Goal: Navigation & Orientation: Find specific page/section

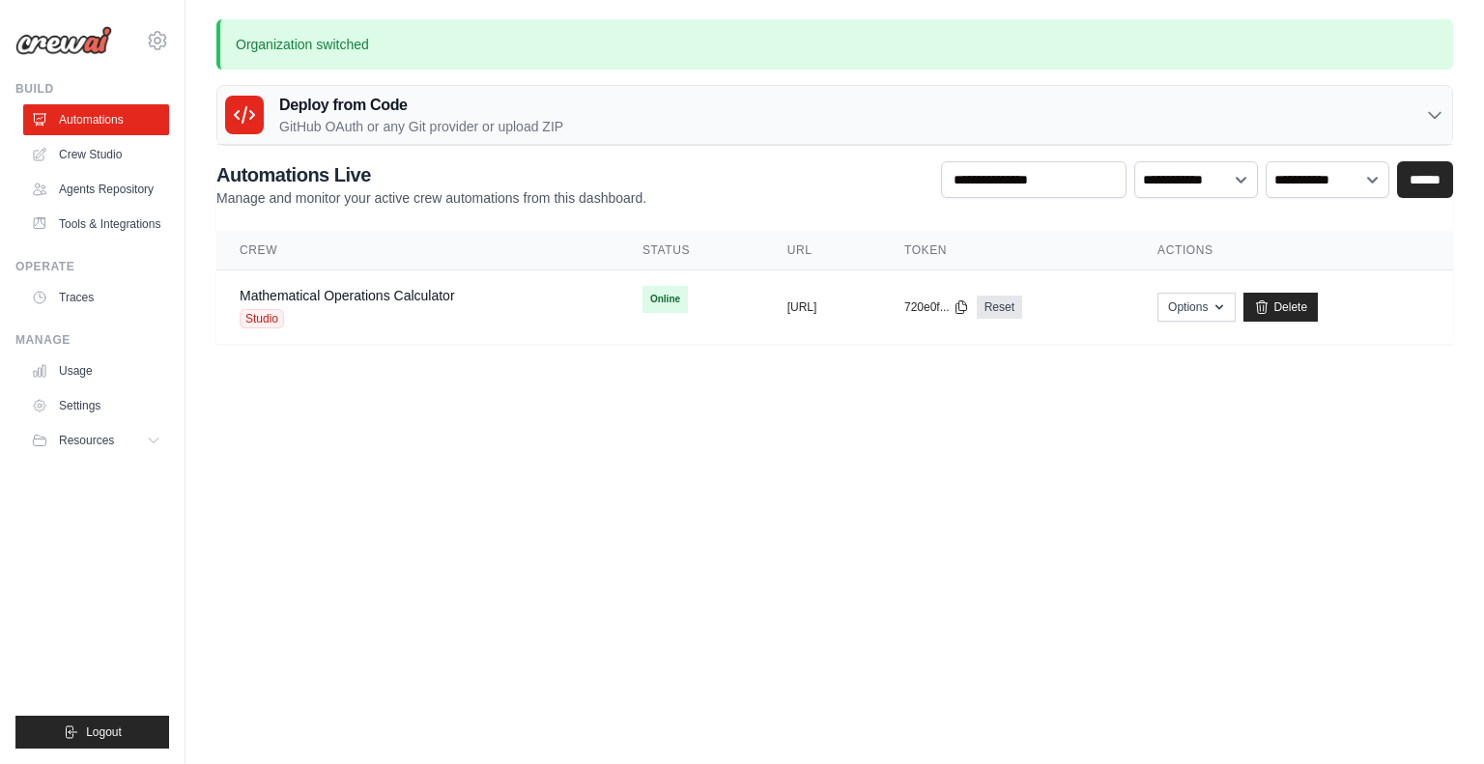
click at [155, 34] on icon at bounding box center [157, 40] width 23 height 23
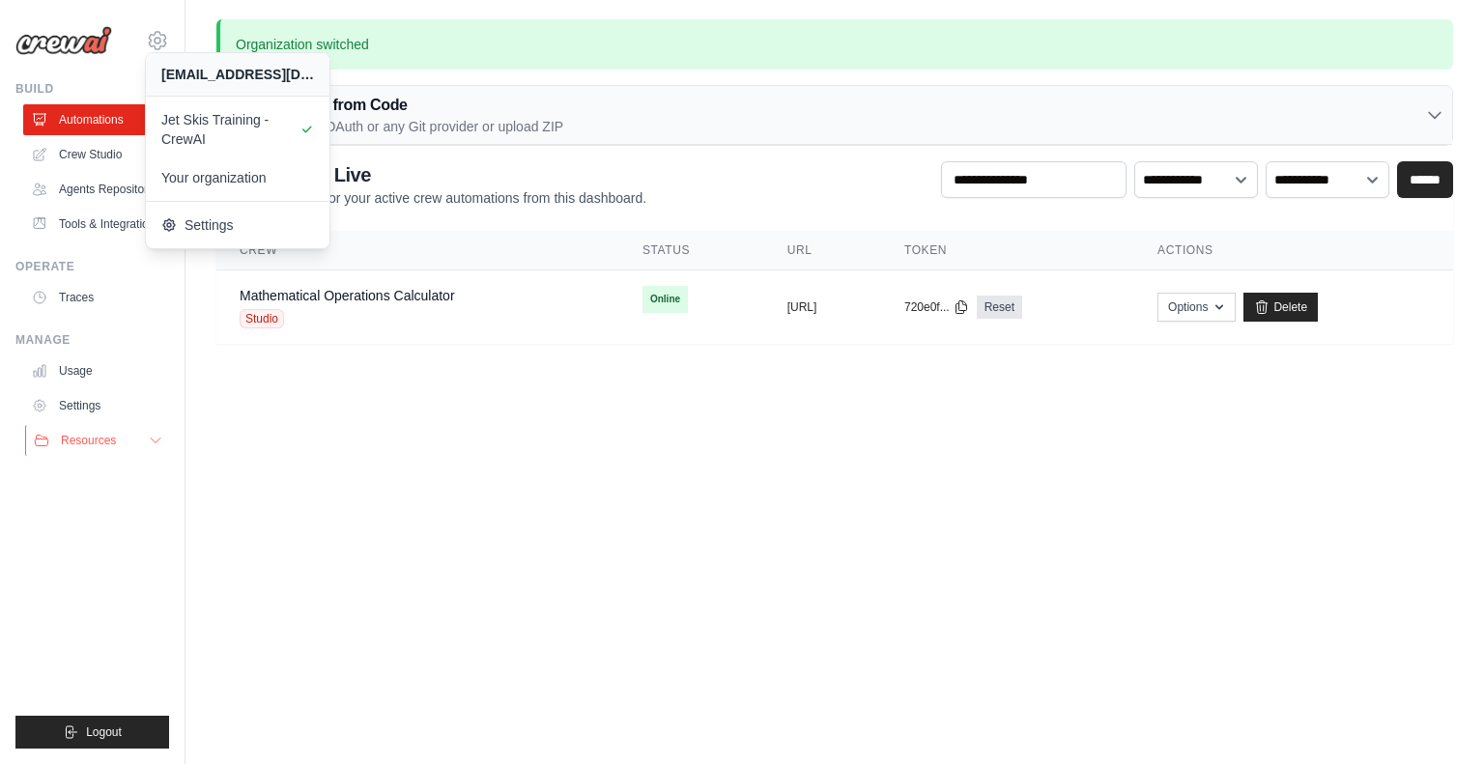
click at [108, 438] on span "Resources" at bounding box center [88, 440] width 55 height 15
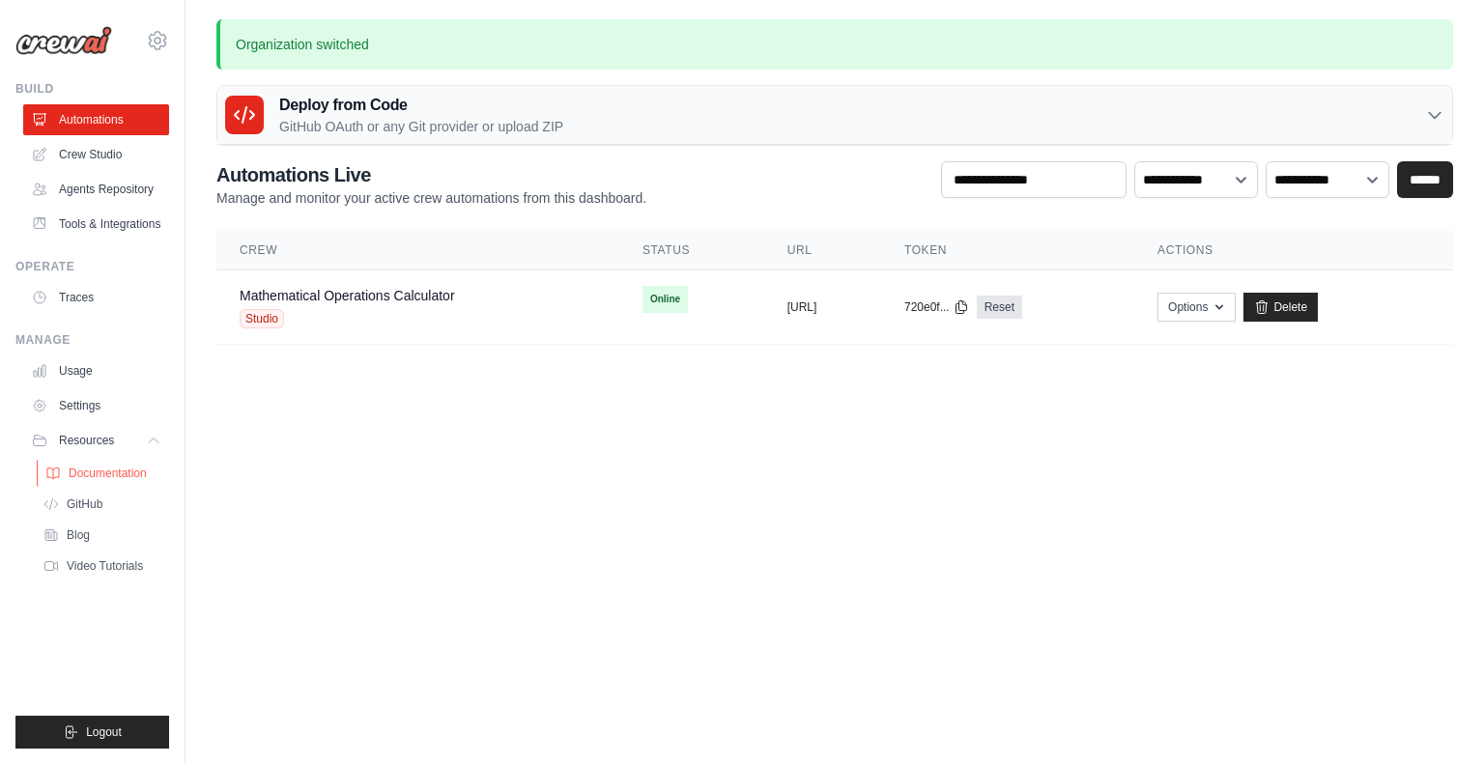
click at [115, 477] on span "Documentation" at bounding box center [108, 473] width 78 height 15
click at [154, 31] on icon at bounding box center [157, 40] width 23 height 23
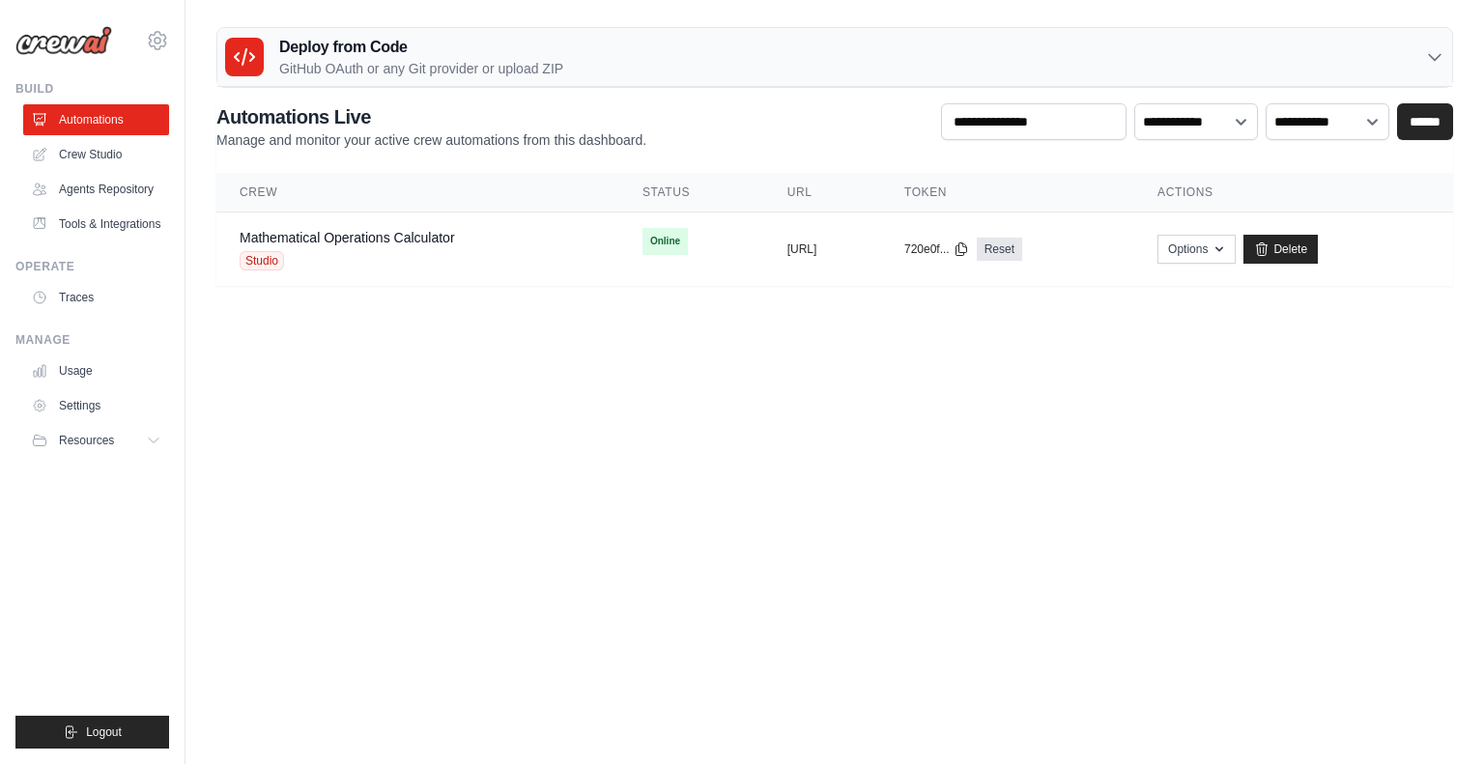
click at [156, 44] on icon at bounding box center [157, 40] width 23 height 23
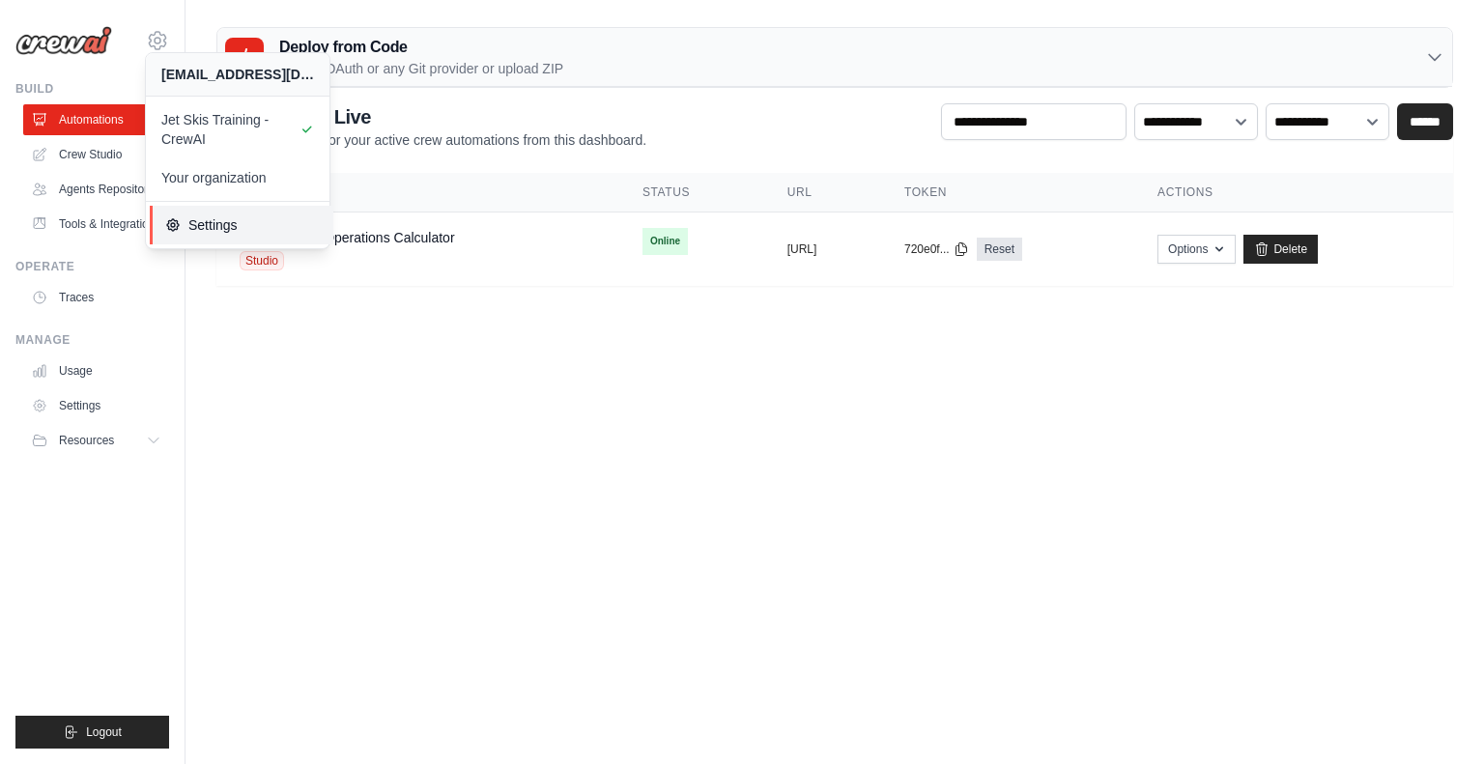
click at [197, 219] on span "Settings" at bounding box center [241, 224] width 153 height 19
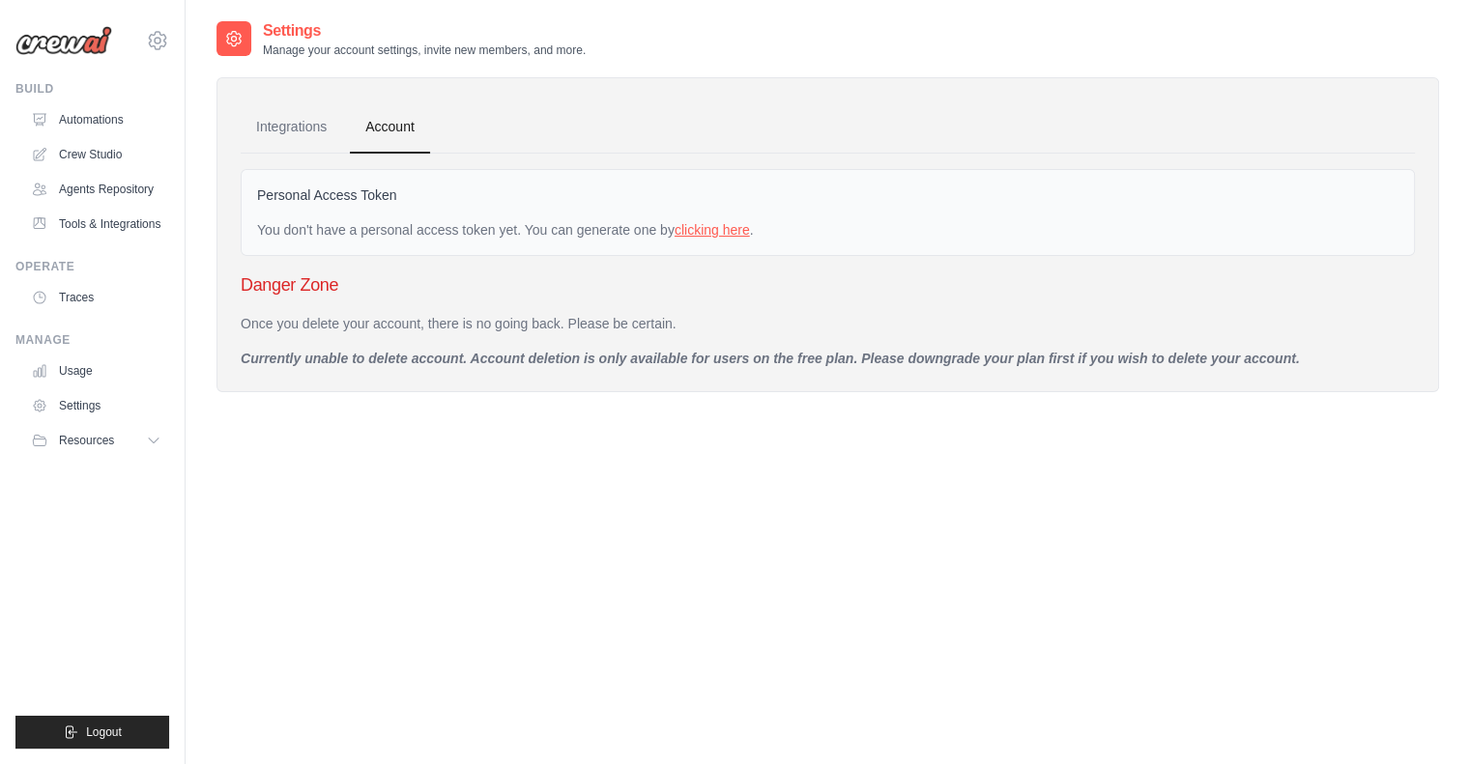
click at [717, 230] on link "clicking here" at bounding box center [711, 229] width 75 height 15
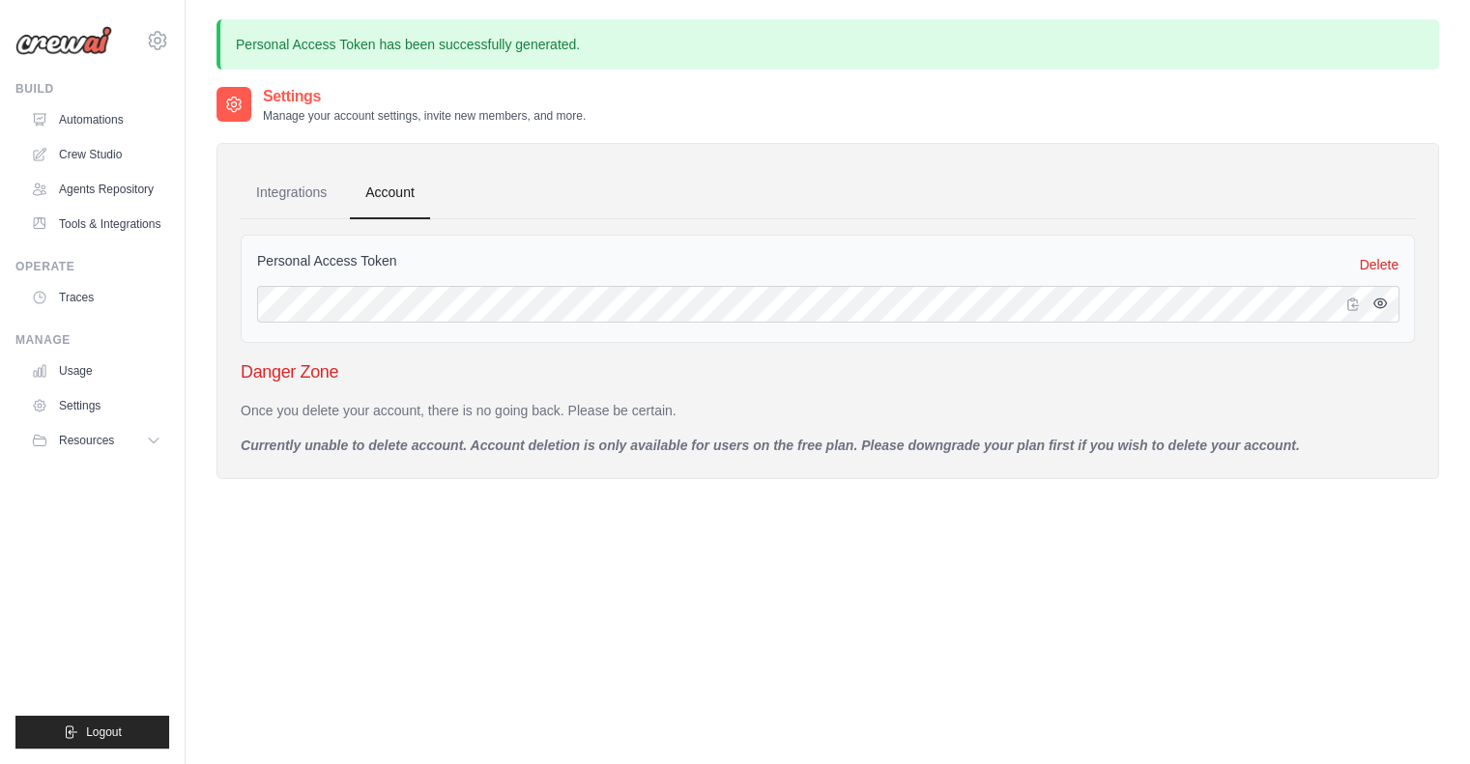
click at [1373, 301] on icon "button" at bounding box center [1379, 303] width 13 height 9
click at [1373, 301] on icon "button" at bounding box center [1379, 304] width 13 height 12
click at [93, 118] on link "Automations" at bounding box center [98, 119] width 146 height 31
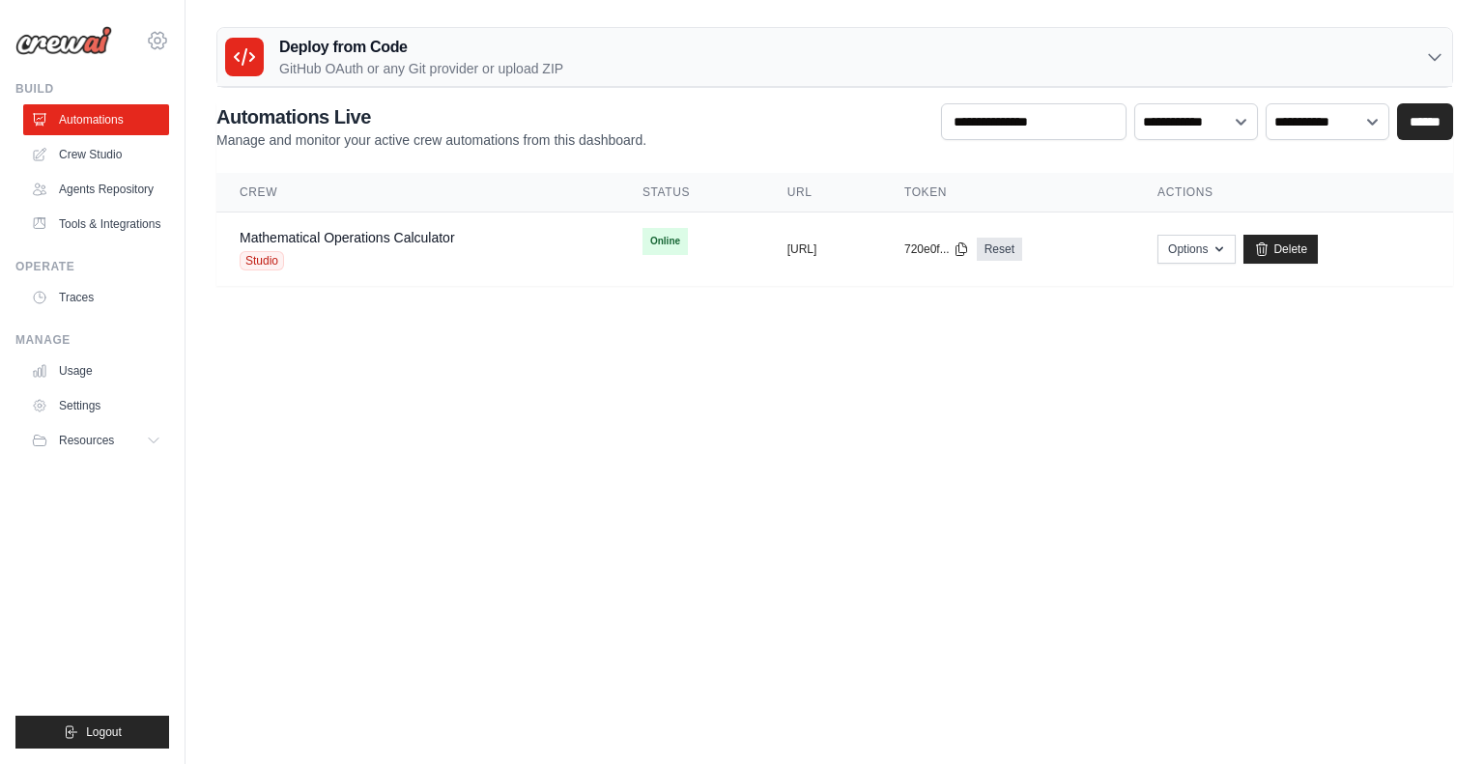
click at [155, 43] on icon at bounding box center [158, 41] width 6 height 6
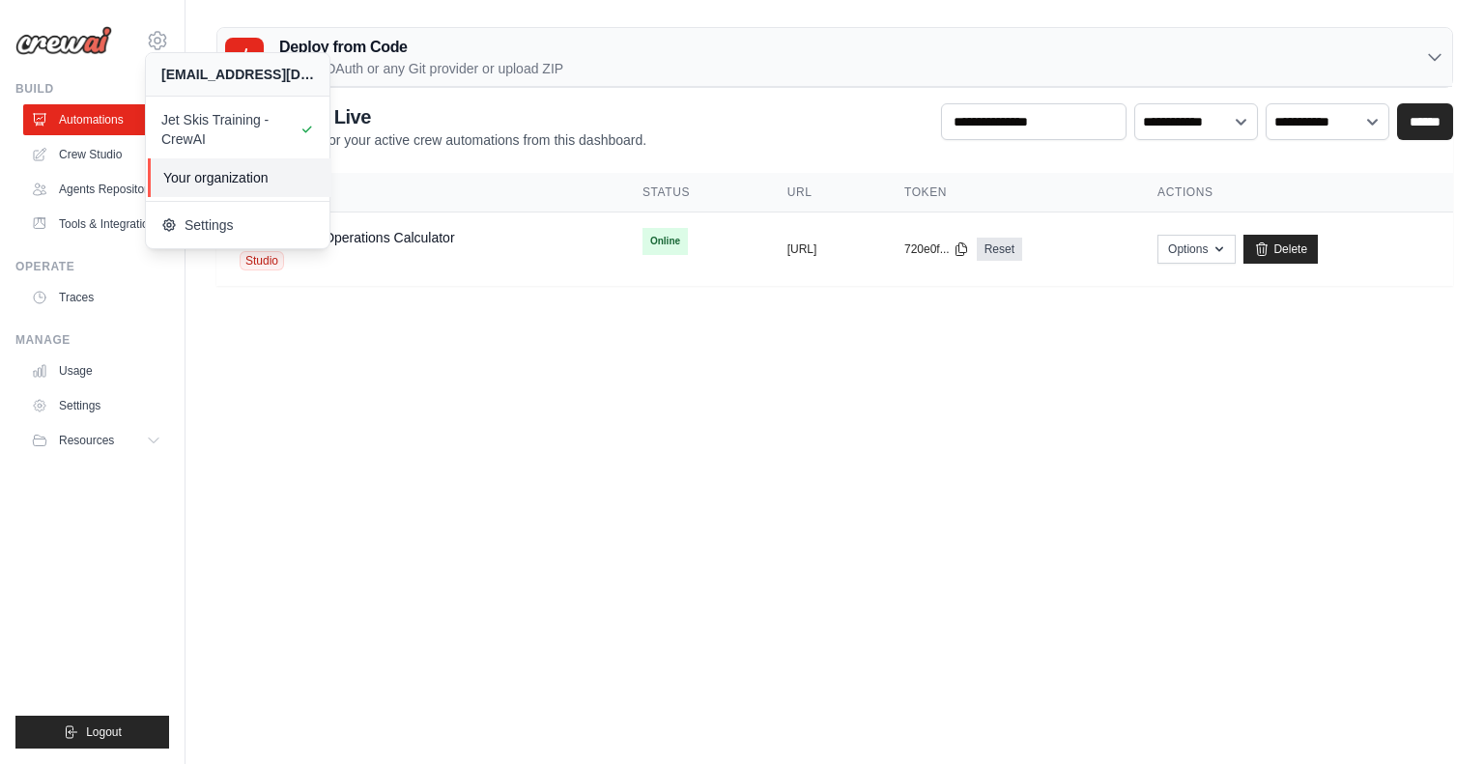
click at [216, 178] on span "Your organization" at bounding box center [239, 177] width 153 height 19
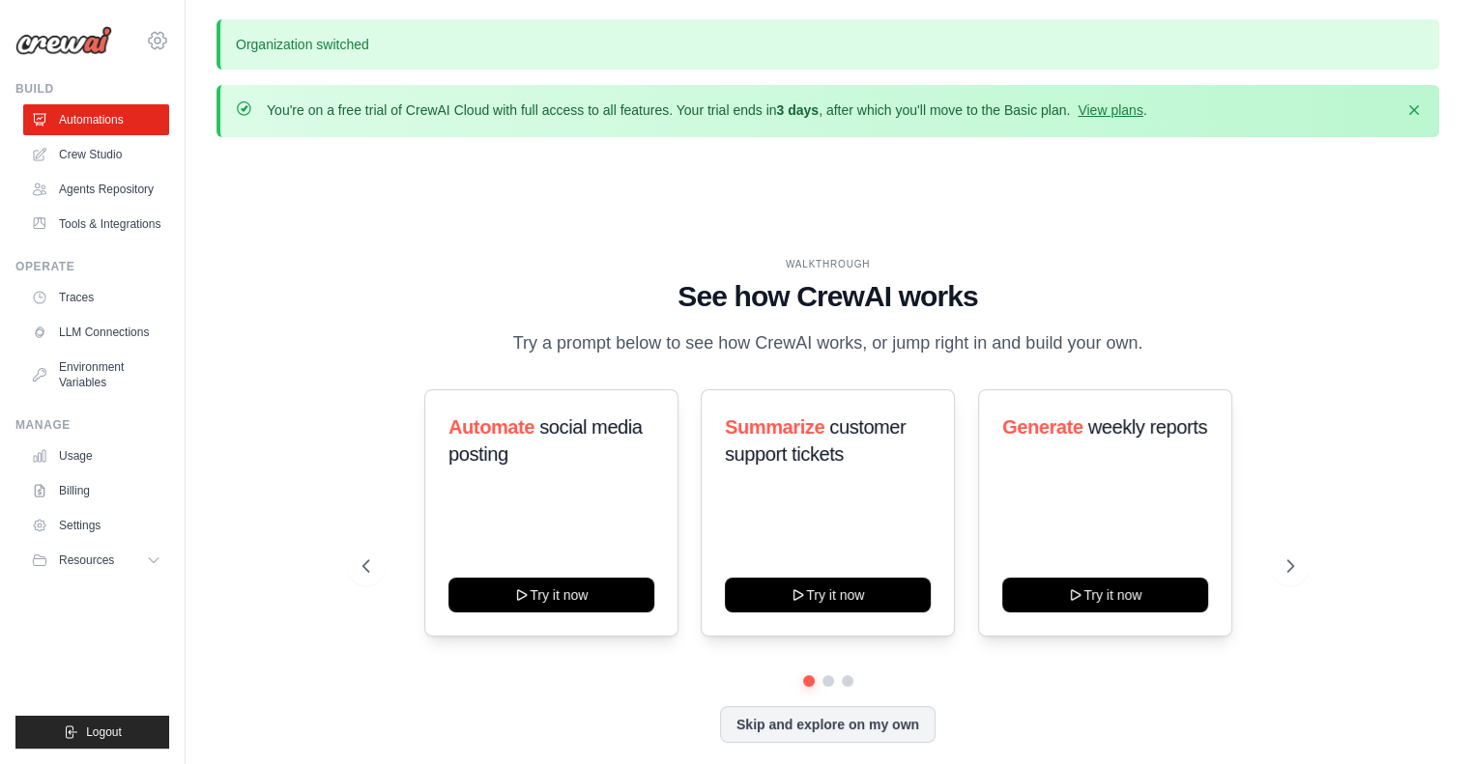
click at [155, 48] on icon at bounding box center [157, 40] width 23 height 23
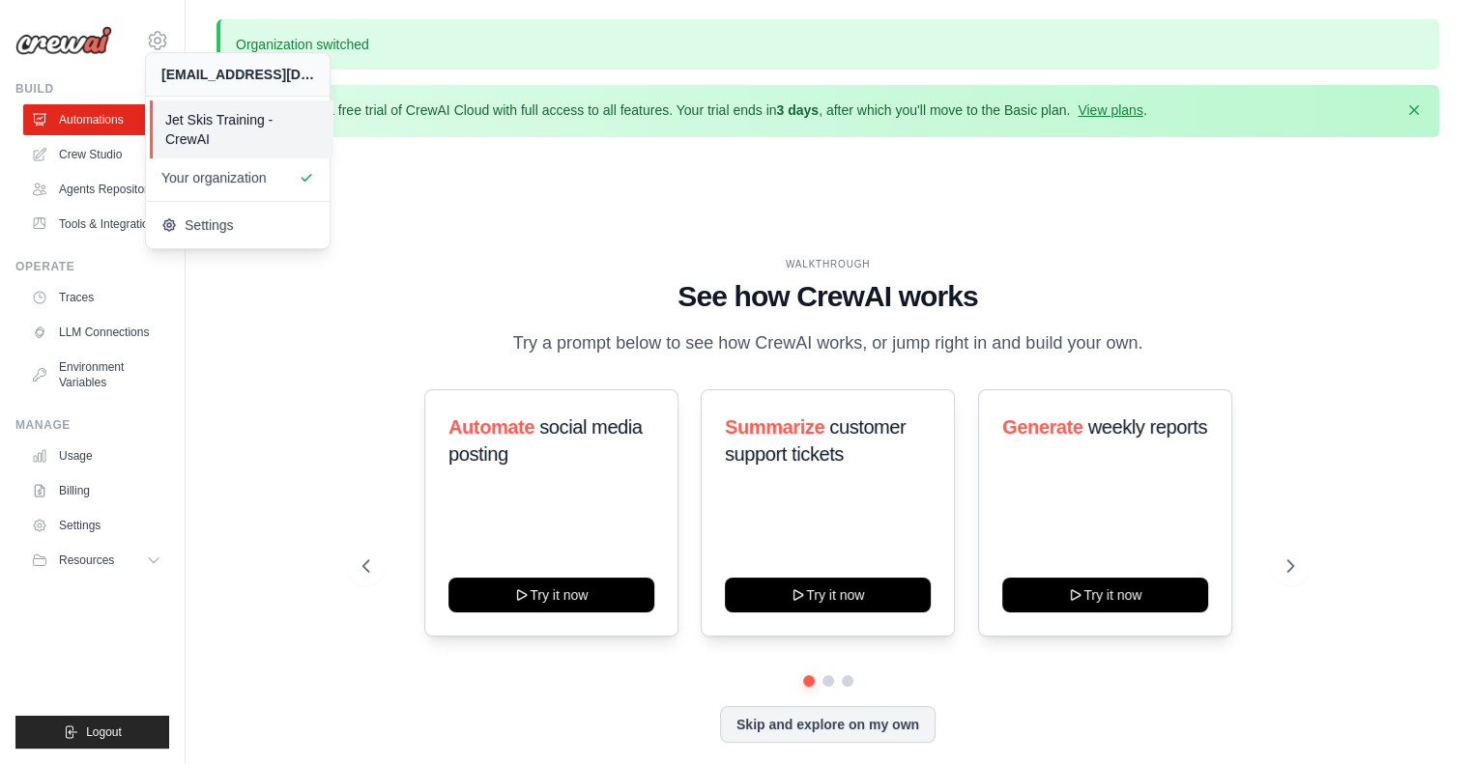
click at [176, 118] on span "Jet Skis Training - CrewAI" at bounding box center [241, 129] width 153 height 39
click at [502, 223] on div "WALKTHROUGH See how CrewAI works Try a prompt below to see how CrewAI works, or…" at bounding box center [827, 516] width 1222 height 726
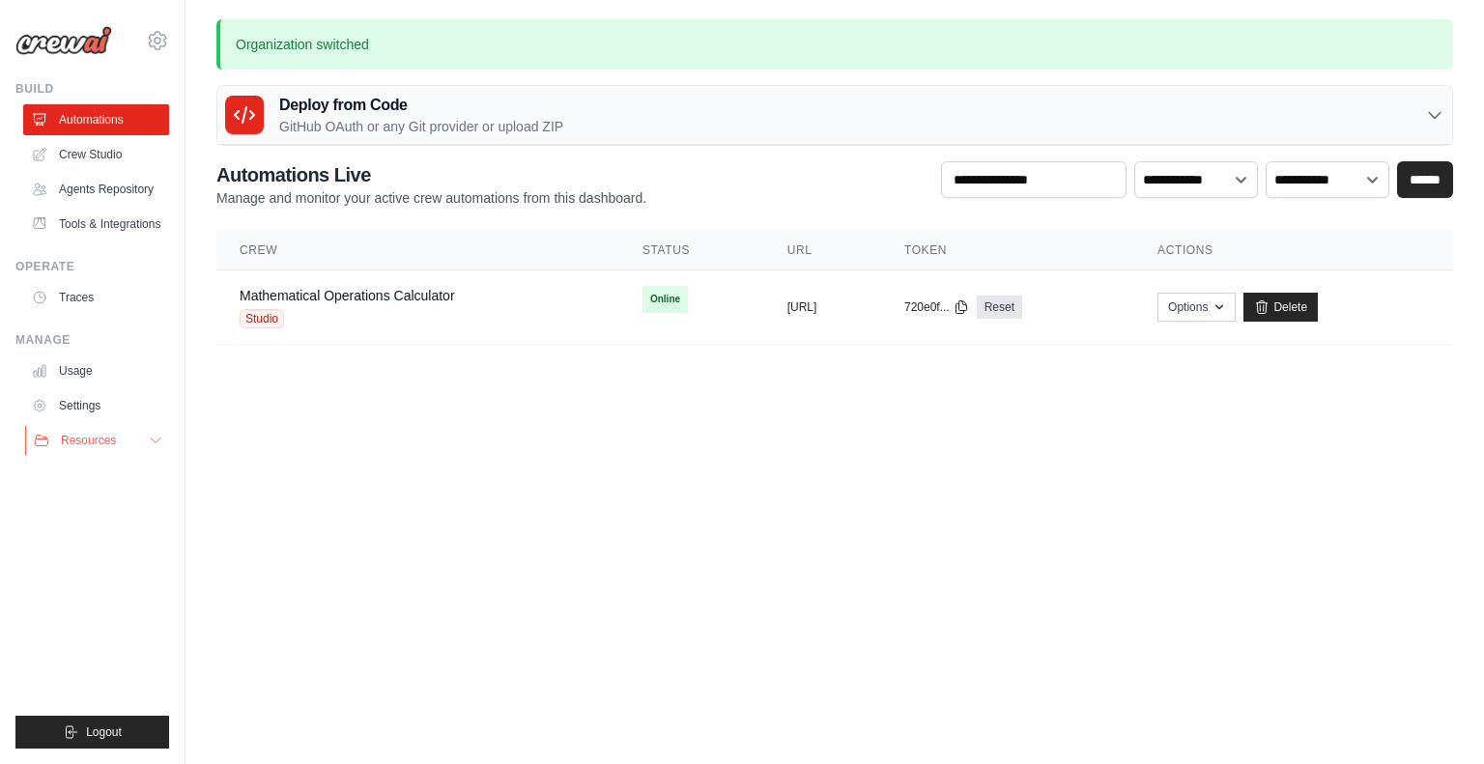
click at [139, 444] on button "Resources" at bounding box center [98, 440] width 146 height 31
click at [116, 472] on span "Documentation" at bounding box center [108, 473] width 78 height 15
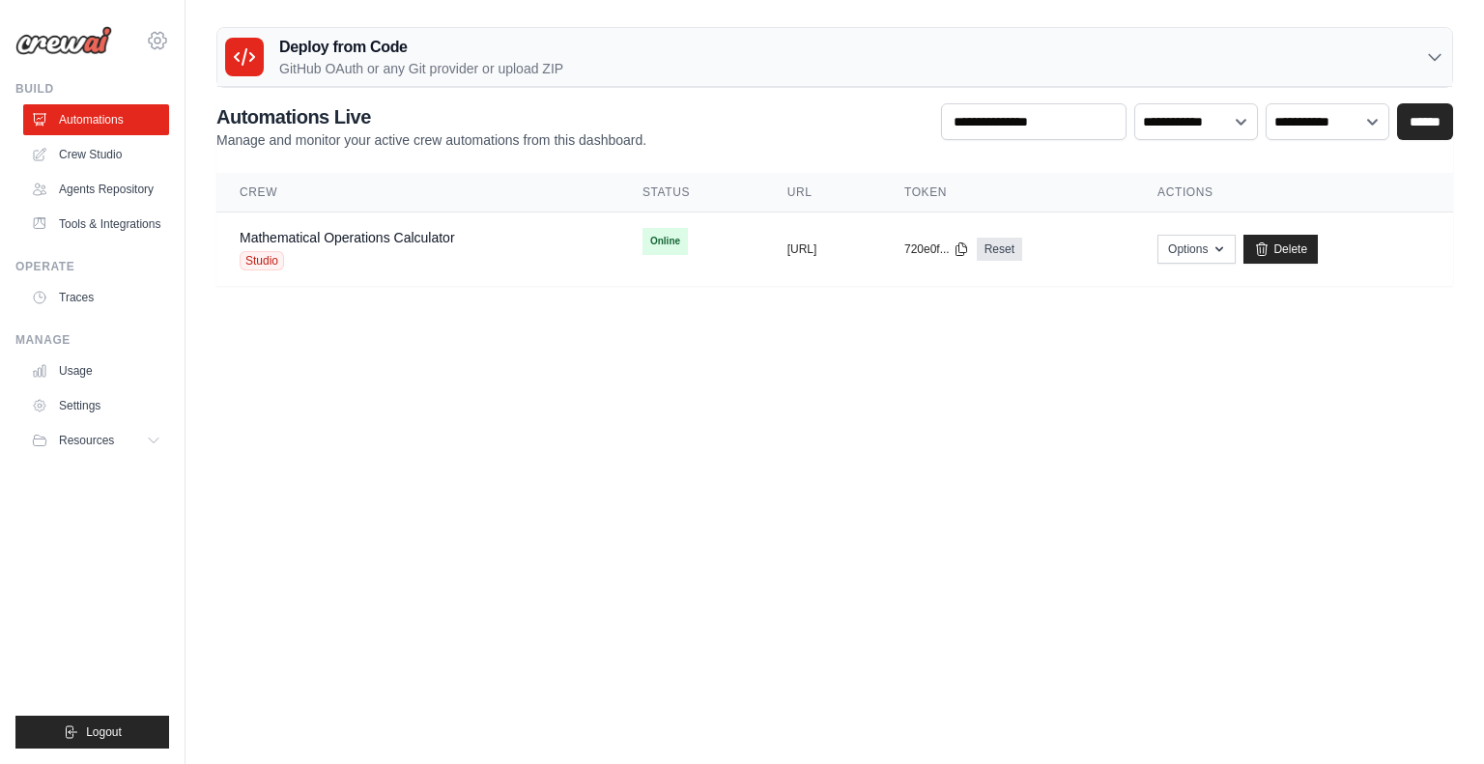
click at [154, 34] on icon at bounding box center [157, 40] width 23 height 23
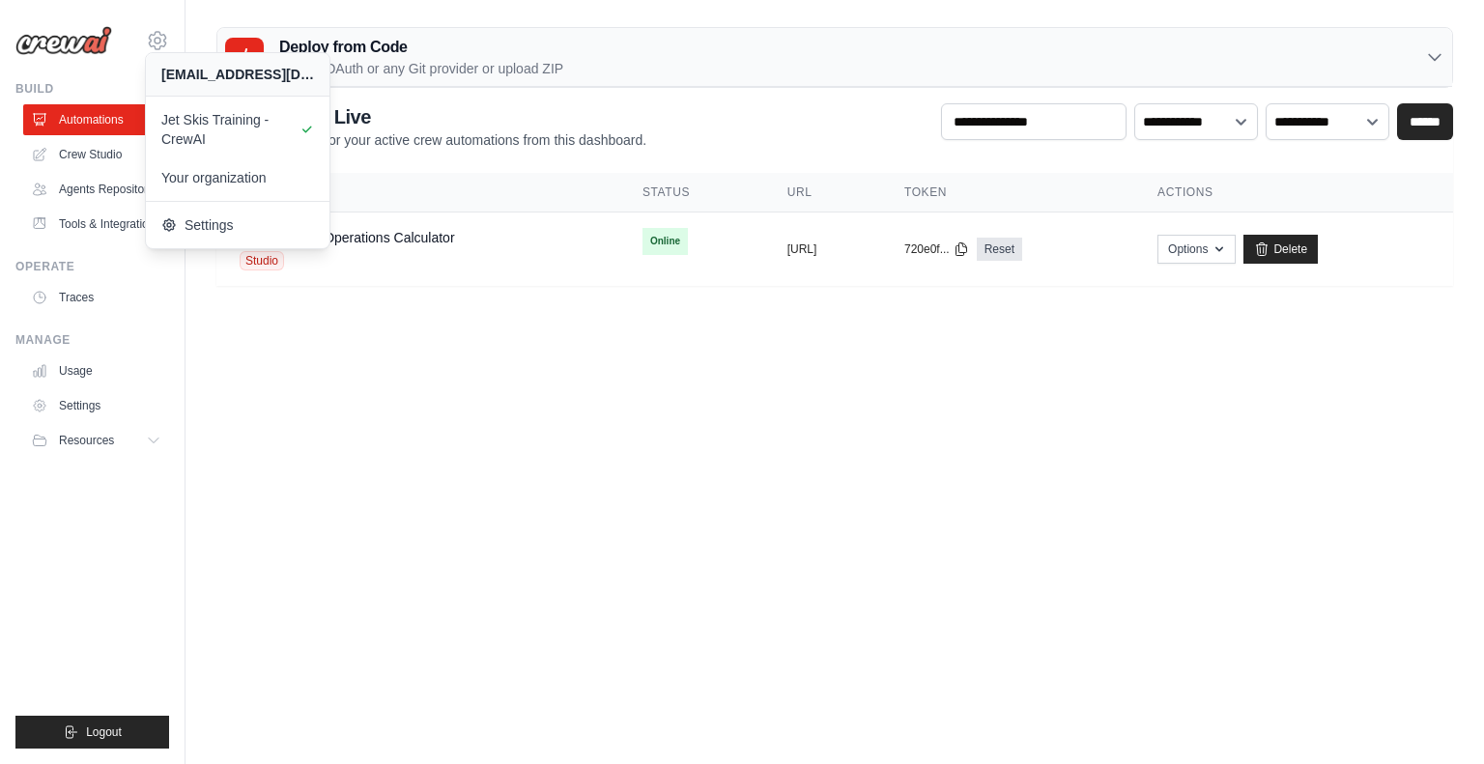
click at [454, 499] on body "[EMAIL_ADDRESS][DOMAIN_NAME] Jet Skis Training - [GEOGRAPHIC_DATA] Your organiz…" at bounding box center [742, 382] width 1484 height 764
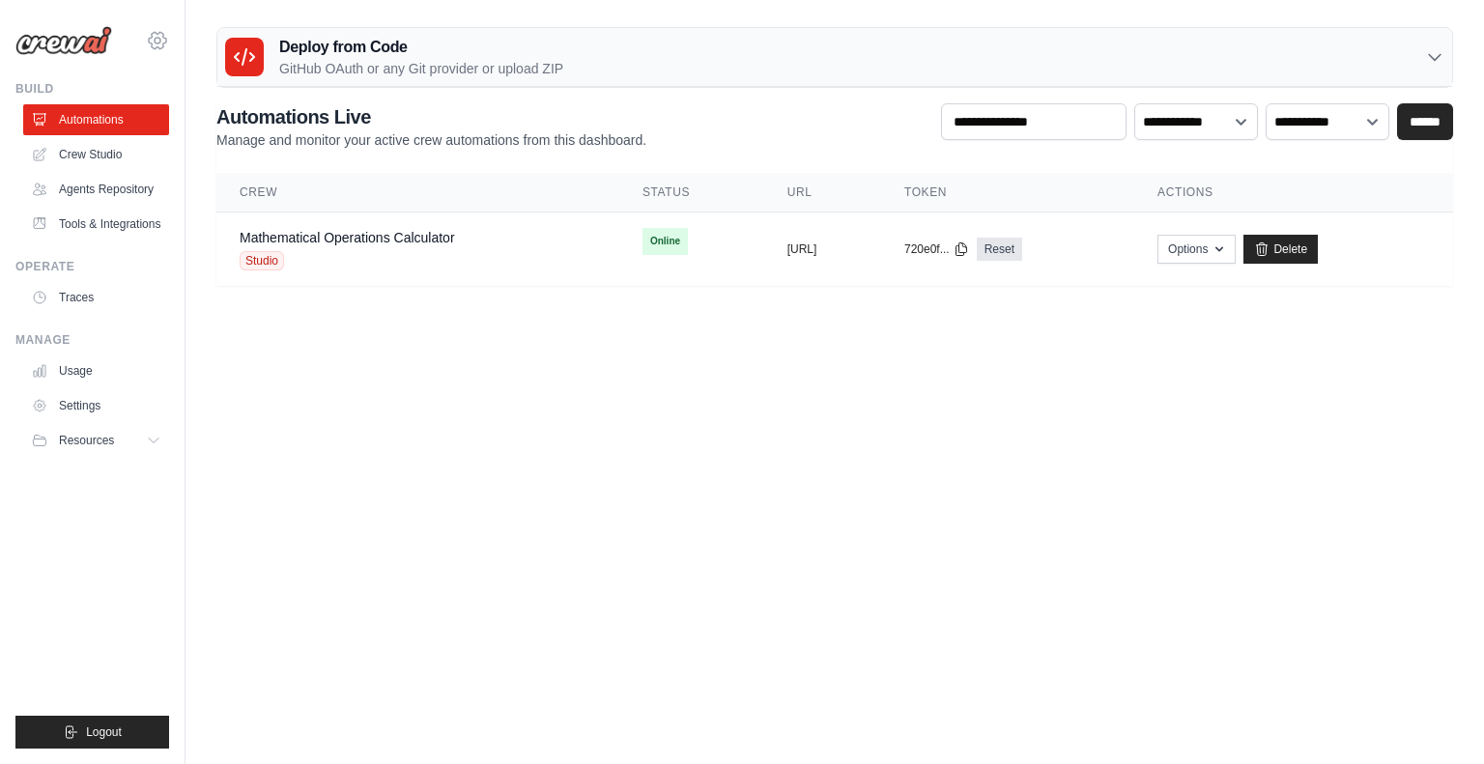
click at [151, 33] on icon at bounding box center [157, 40] width 23 height 23
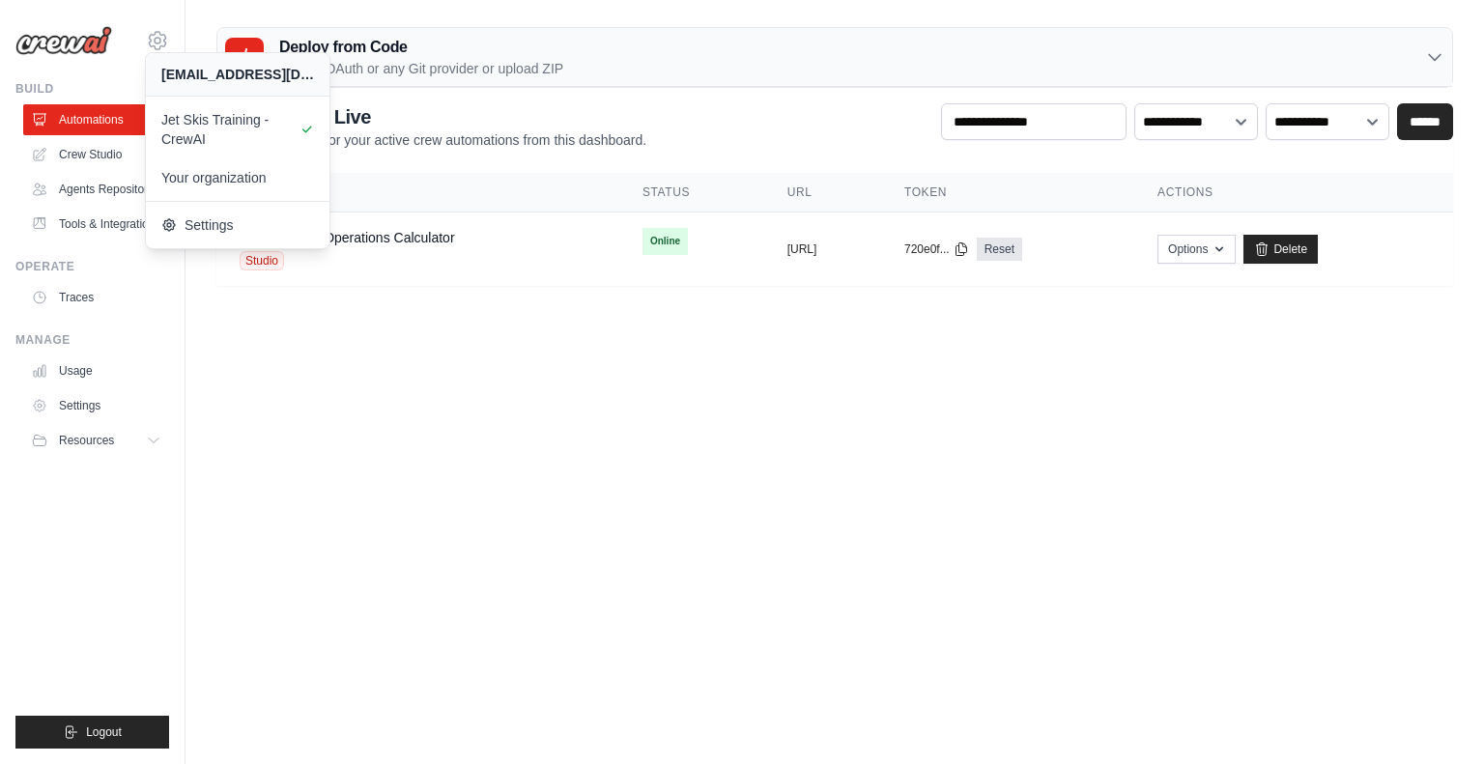
click at [305, 517] on body "rajbabu.sengiyappan@ab-inbev.com Jet Skis Training - CrewAI Your organization" at bounding box center [742, 382] width 1484 height 764
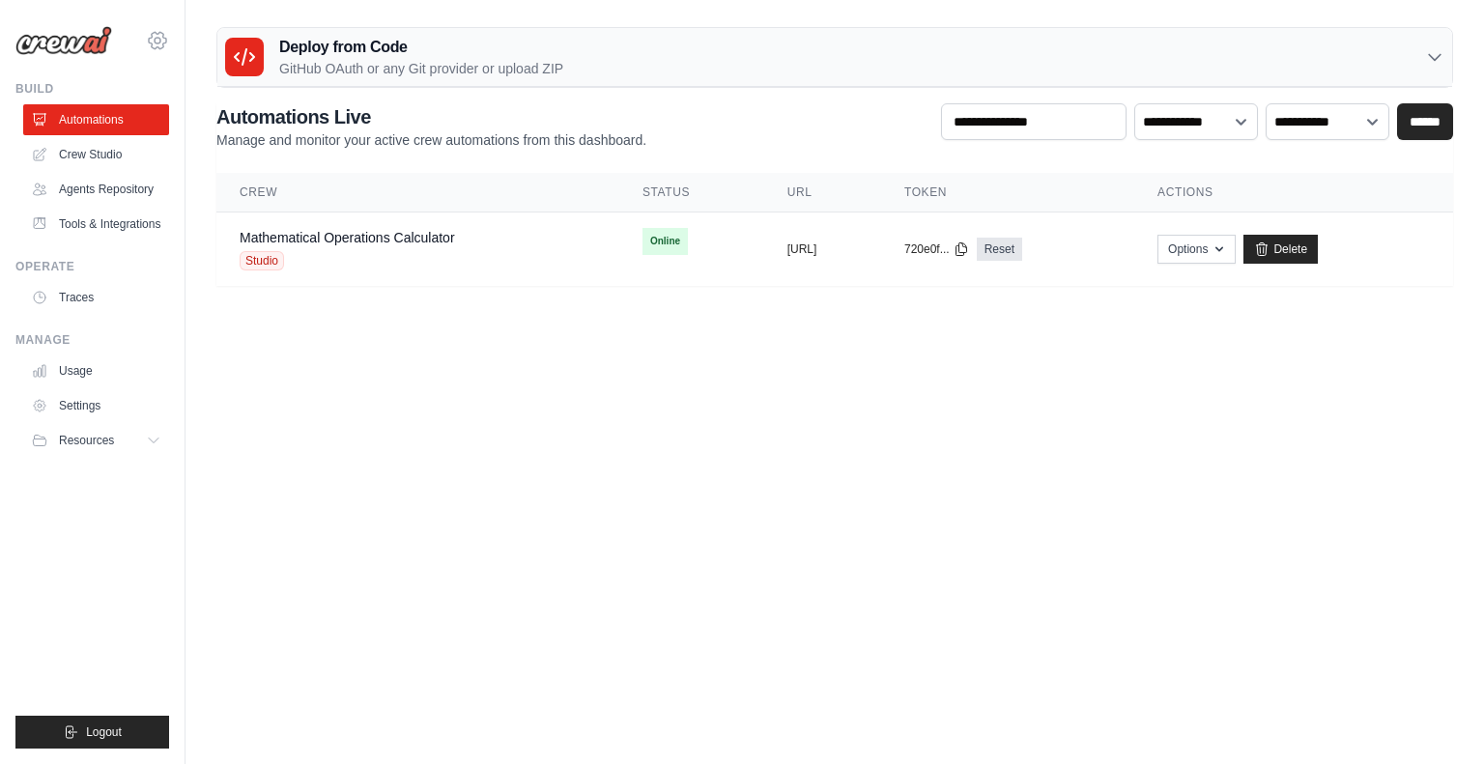
click at [160, 30] on icon at bounding box center [157, 40] width 23 height 23
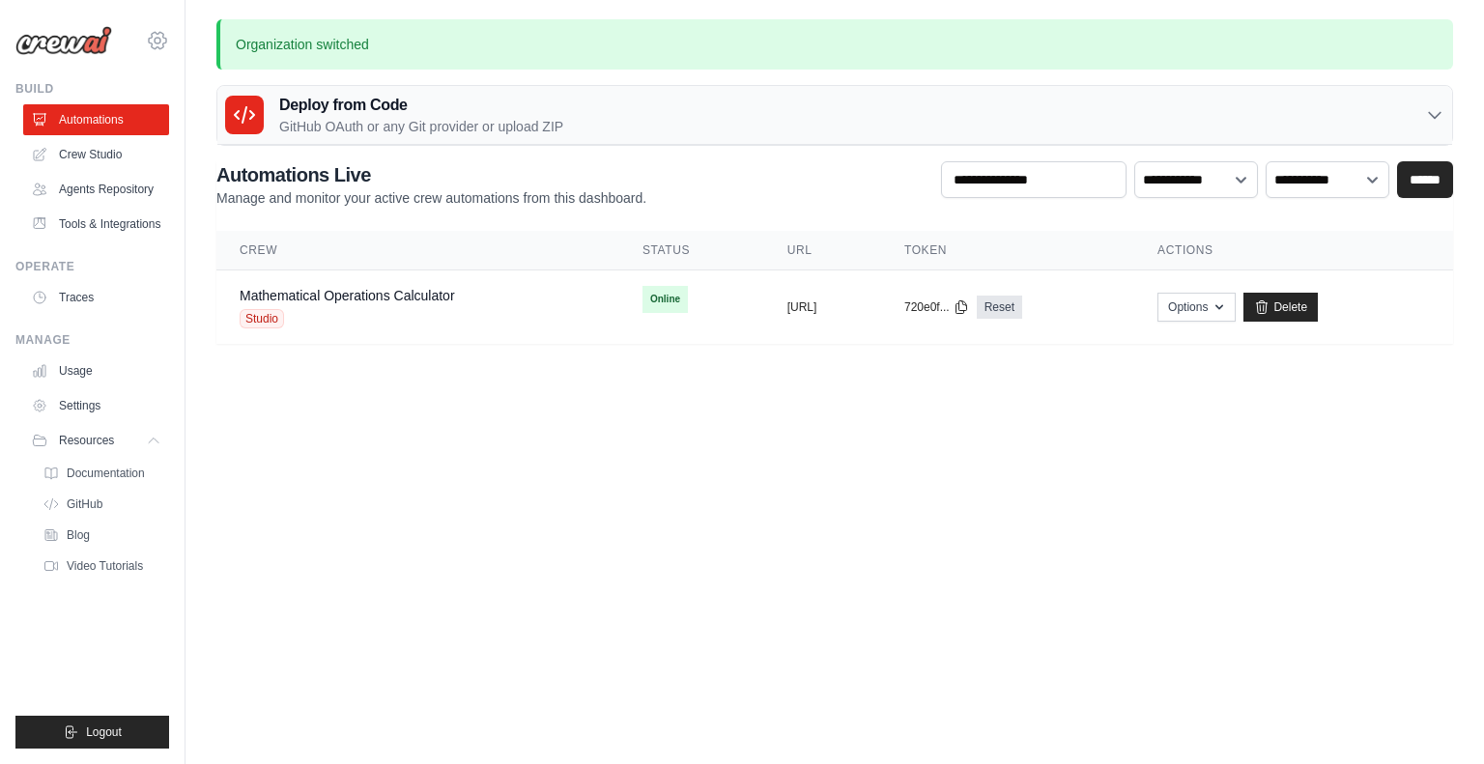
click at [155, 40] on icon at bounding box center [158, 41] width 6 height 6
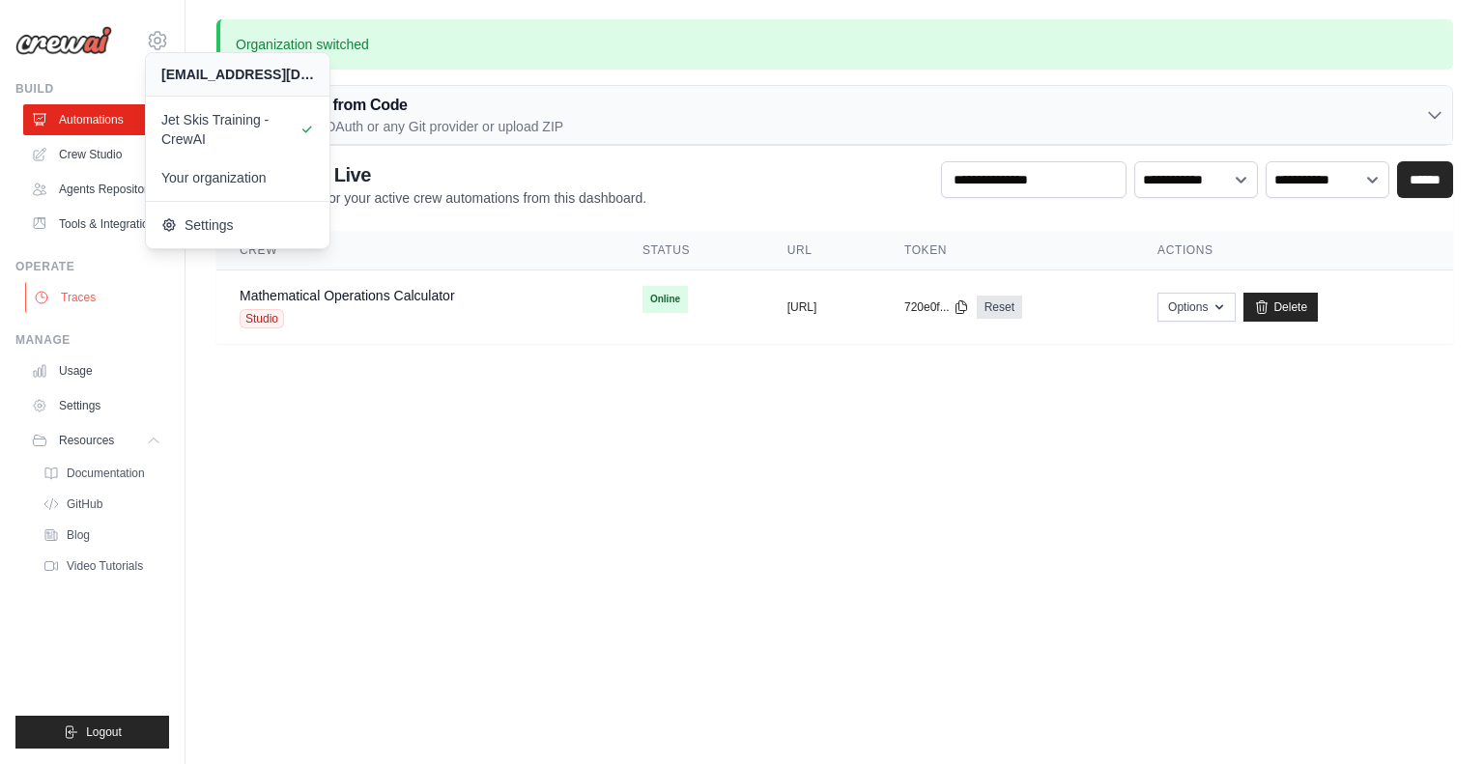
click at [84, 293] on link "Traces" at bounding box center [98, 297] width 146 height 31
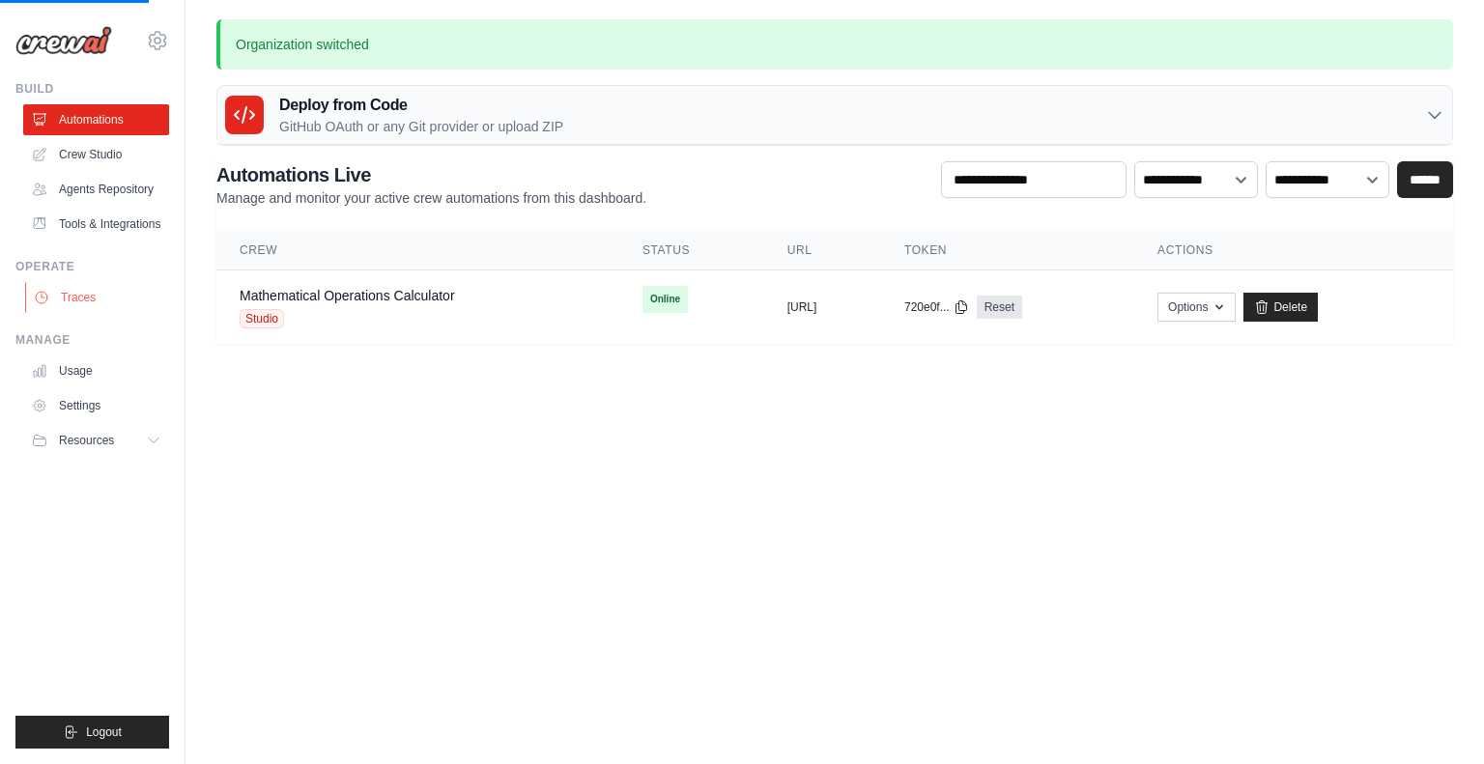
click at [84, 293] on link "Traces" at bounding box center [98, 297] width 146 height 31
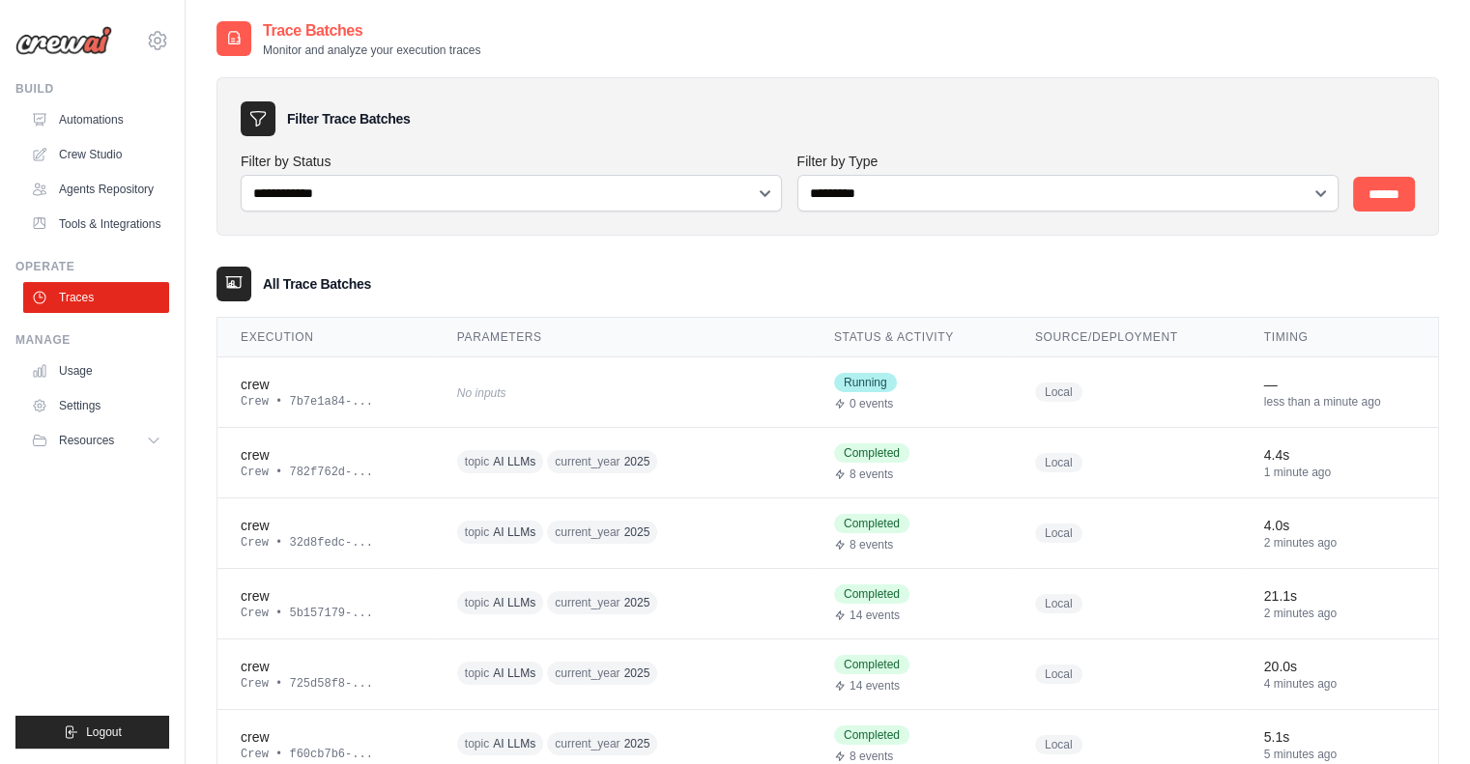
click at [158, 33] on icon at bounding box center [157, 40] width 16 height 17
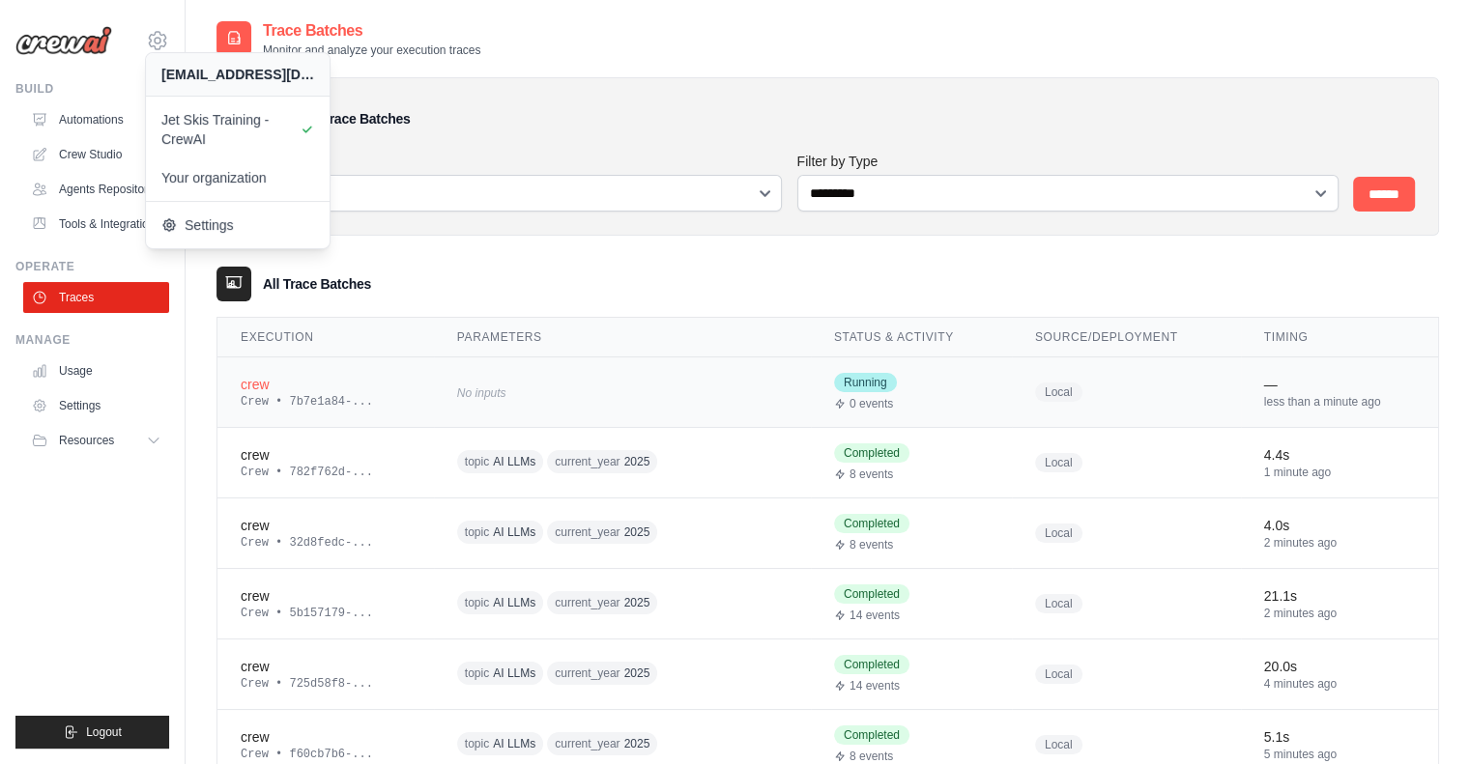
click at [666, 397] on div "No inputs" at bounding box center [622, 392] width 330 height 26
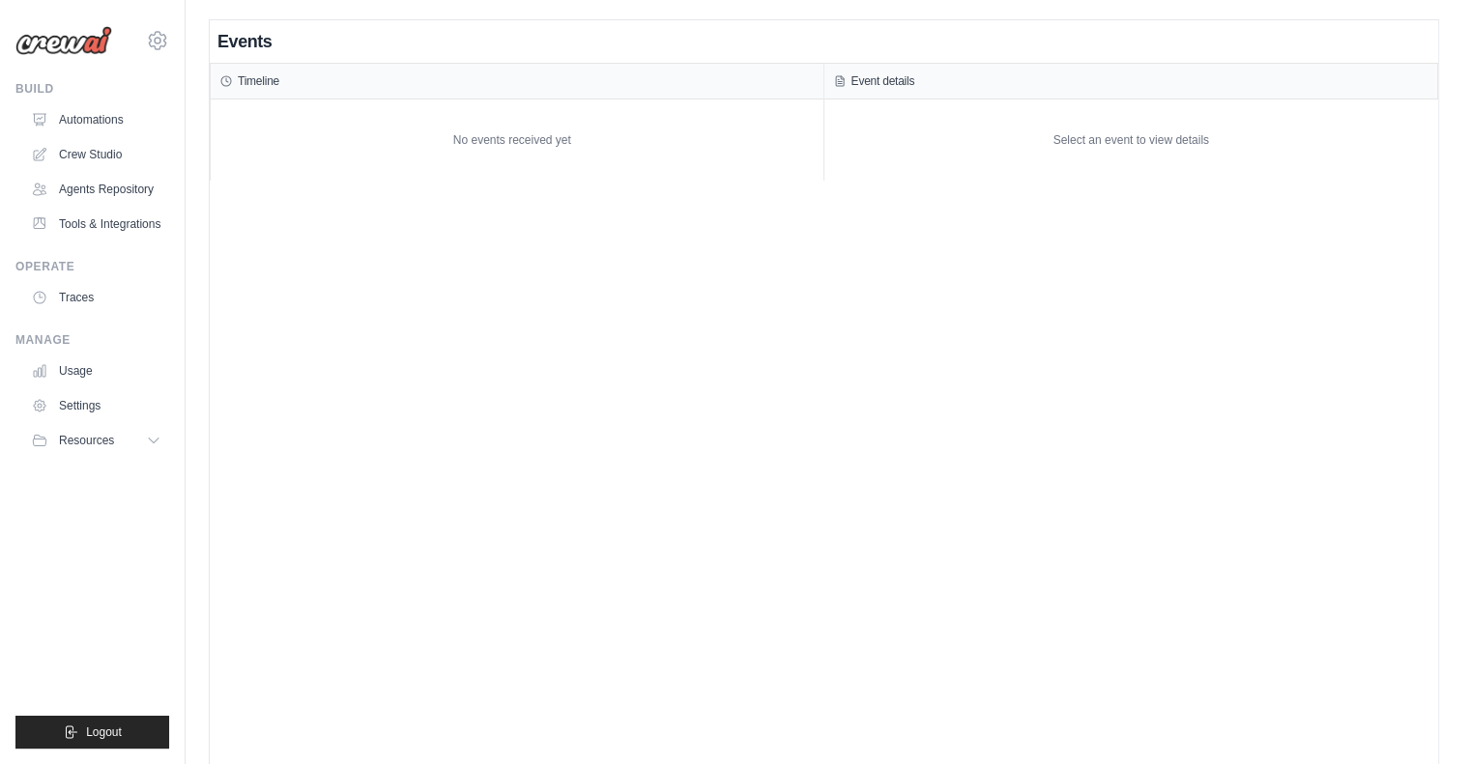
click at [562, 109] on div "No events received yet" at bounding box center [512, 140] width 603 height 62
click at [89, 302] on link "Traces" at bounding box center [98, 297] width 146 height 31
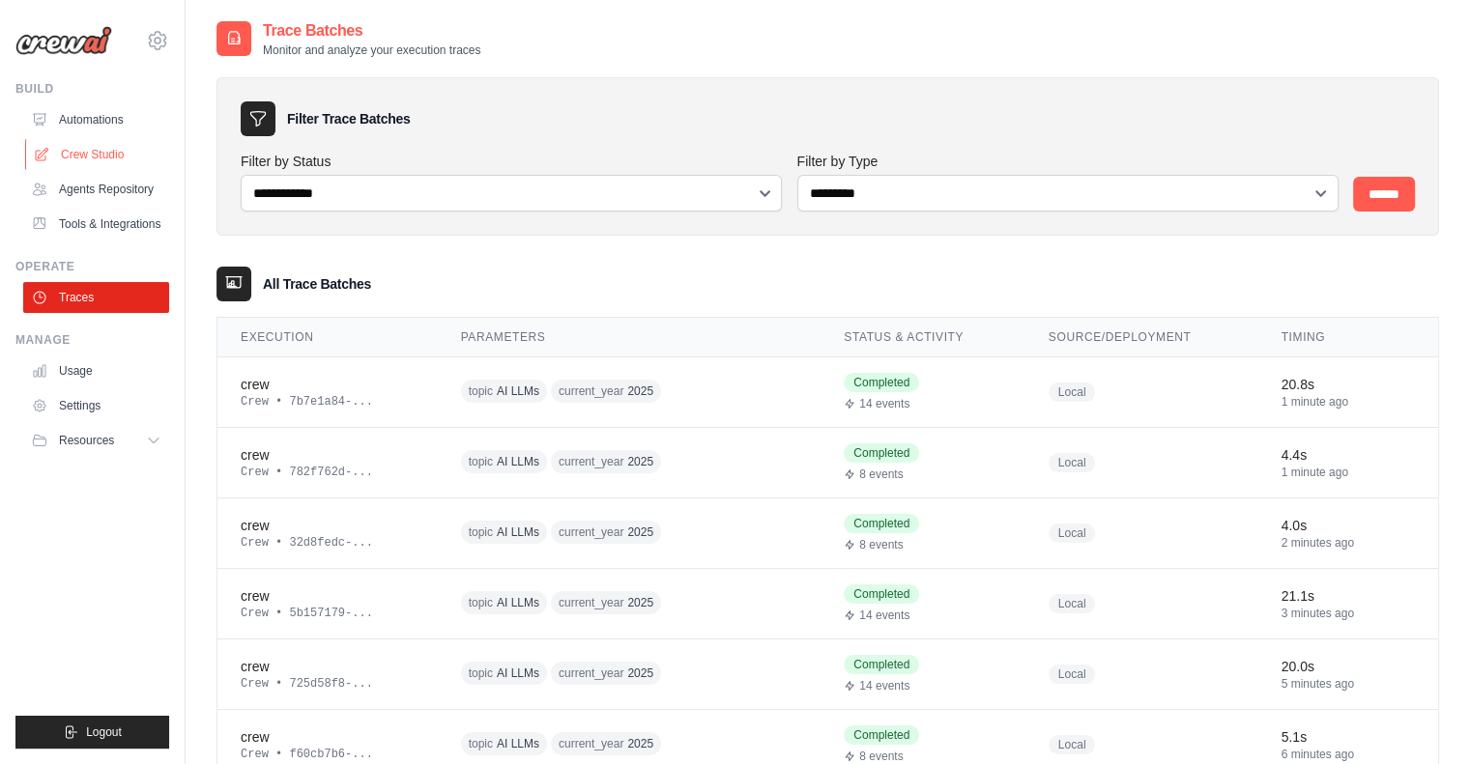
click at [115, 161] on link "Crew Studio" at bounding box center [98, 154] width 146 height 31
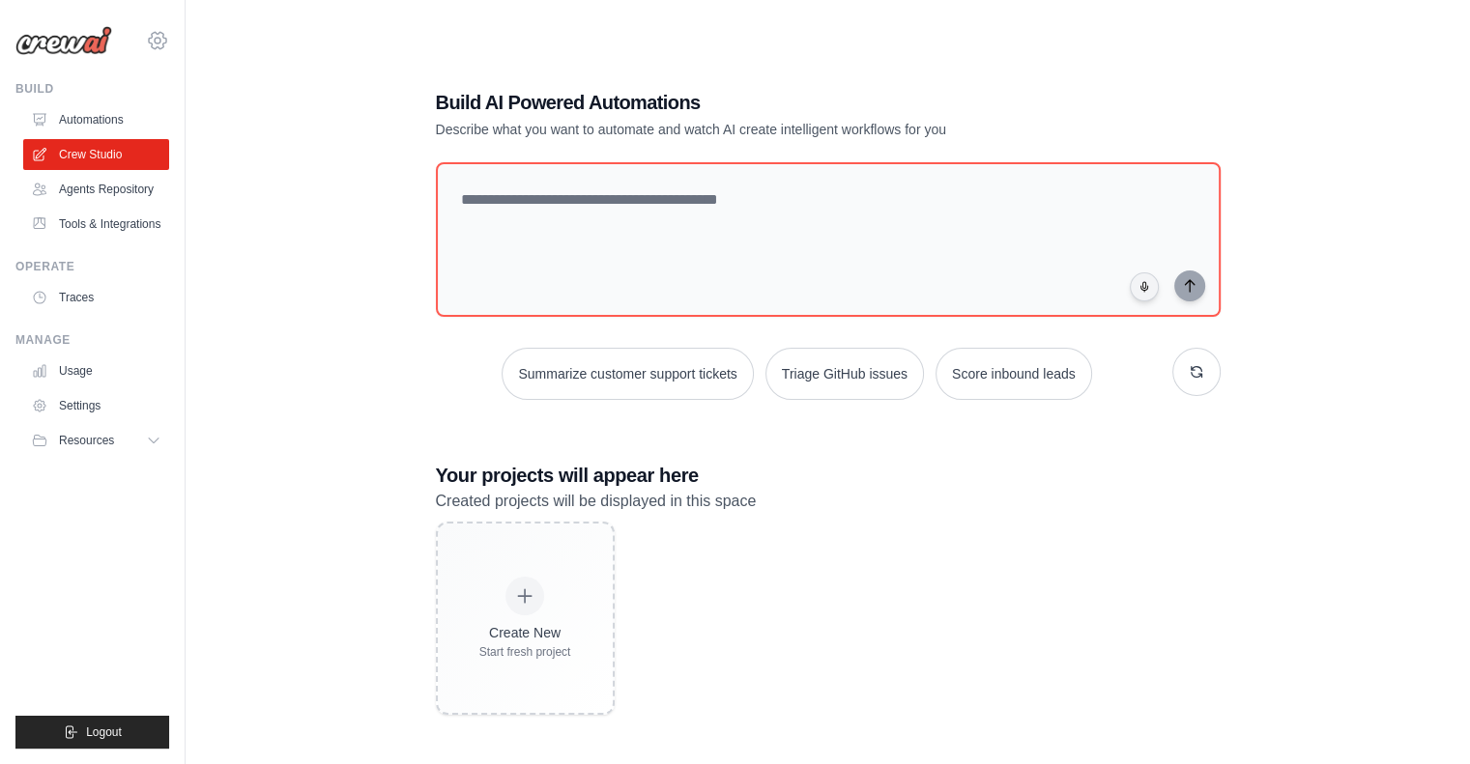
click at [161, 42] on icon at bounding box center [157, 40] width 23 height 23
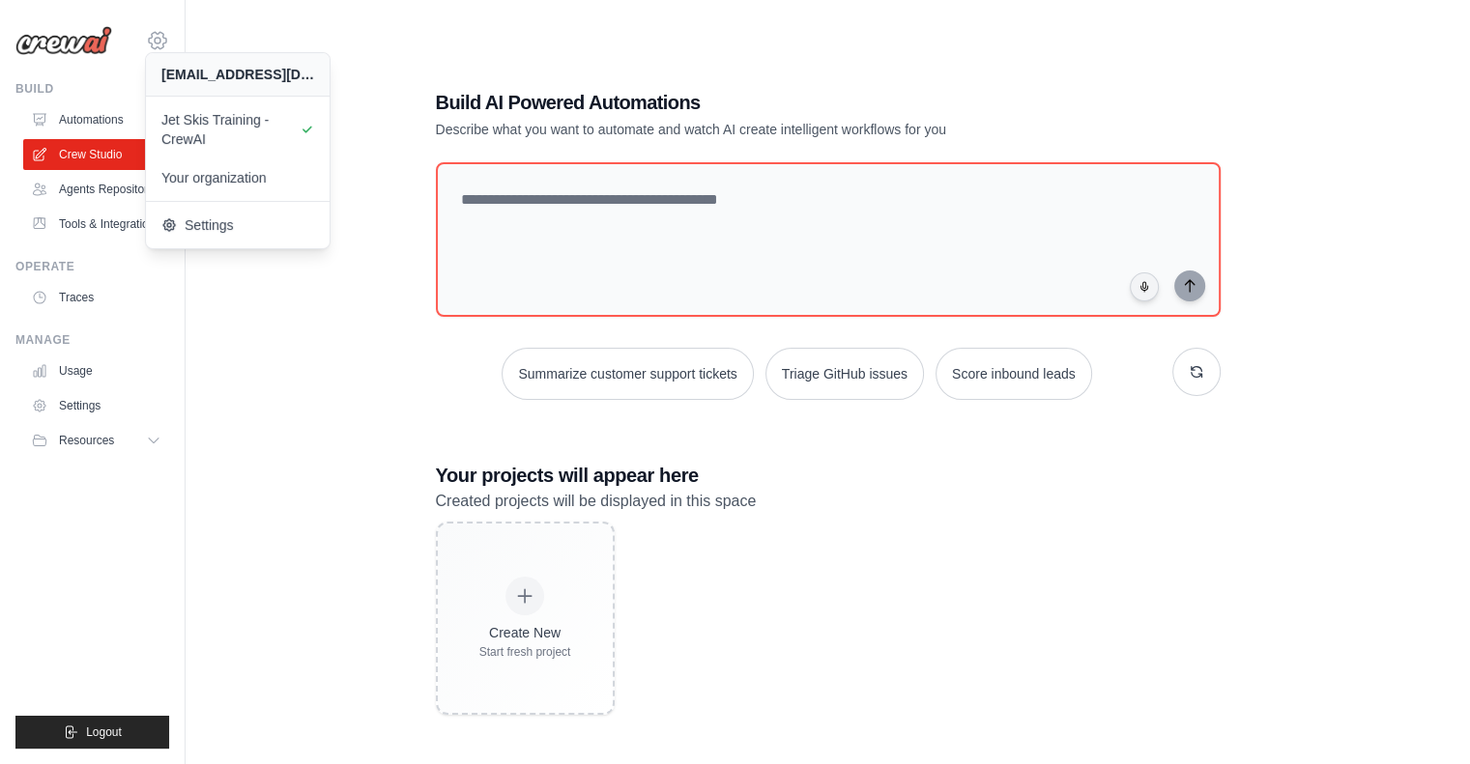
click at [161, 42] on icon at bounding box center [157, 40] width 23 height 23
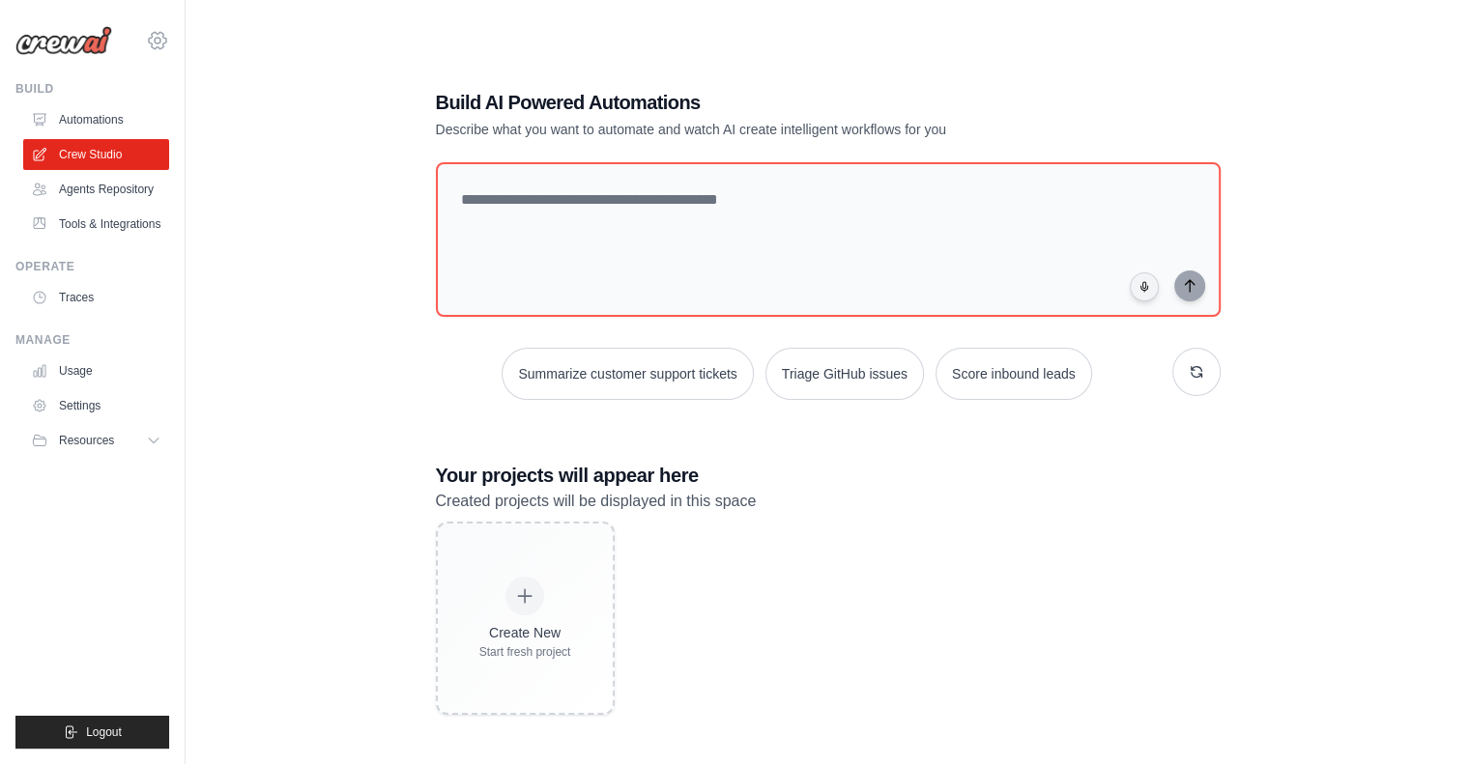
click at [162, 43] on icon at bounding box center [157, 40] width 23 height 23
click at [164, 48] on icon at bounding box center [157, 40] width 23 height 23
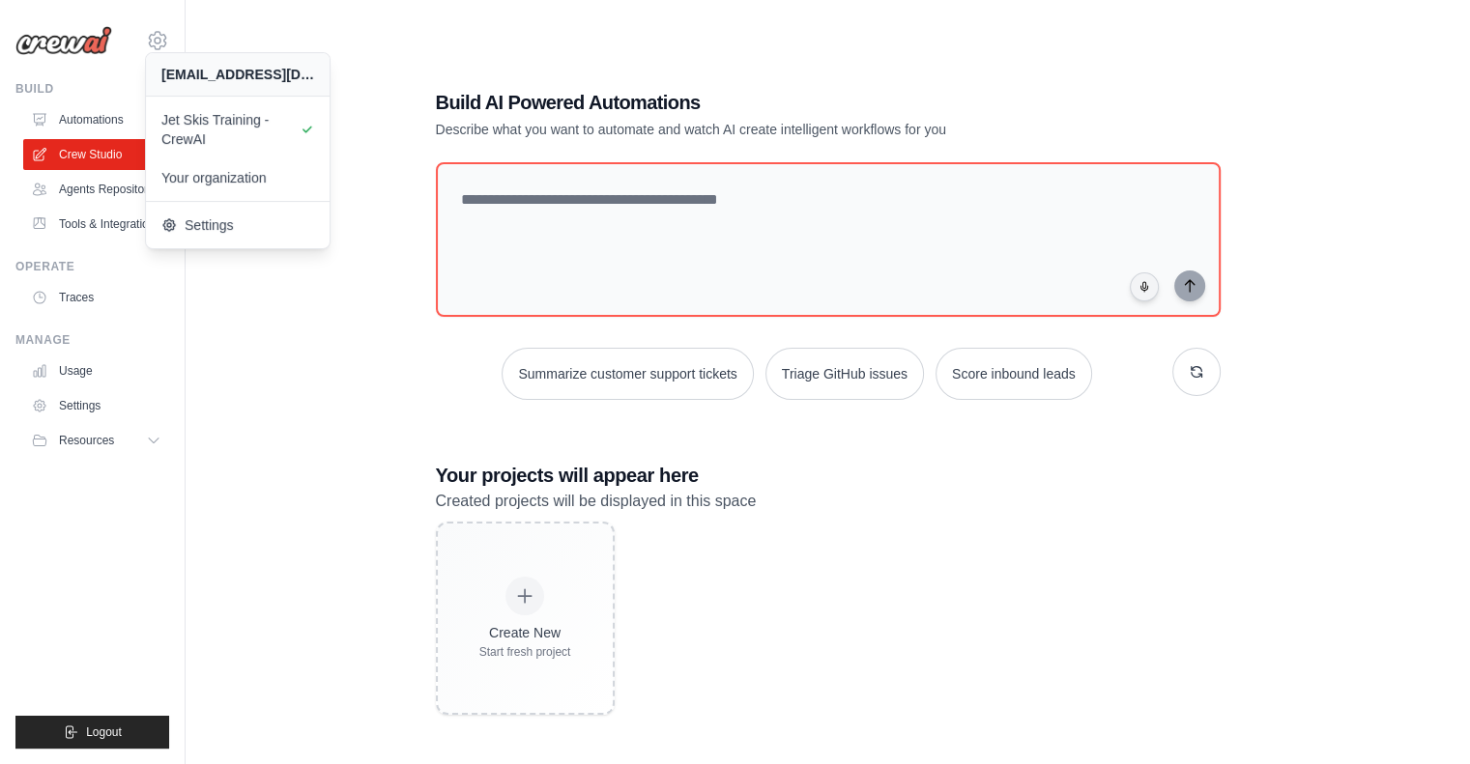
click at [272, 407] on div "Build AI Powered Automations Describe what you want to automate and watch AI cr…" at bounding box center [827, 401] width 1222 height 764
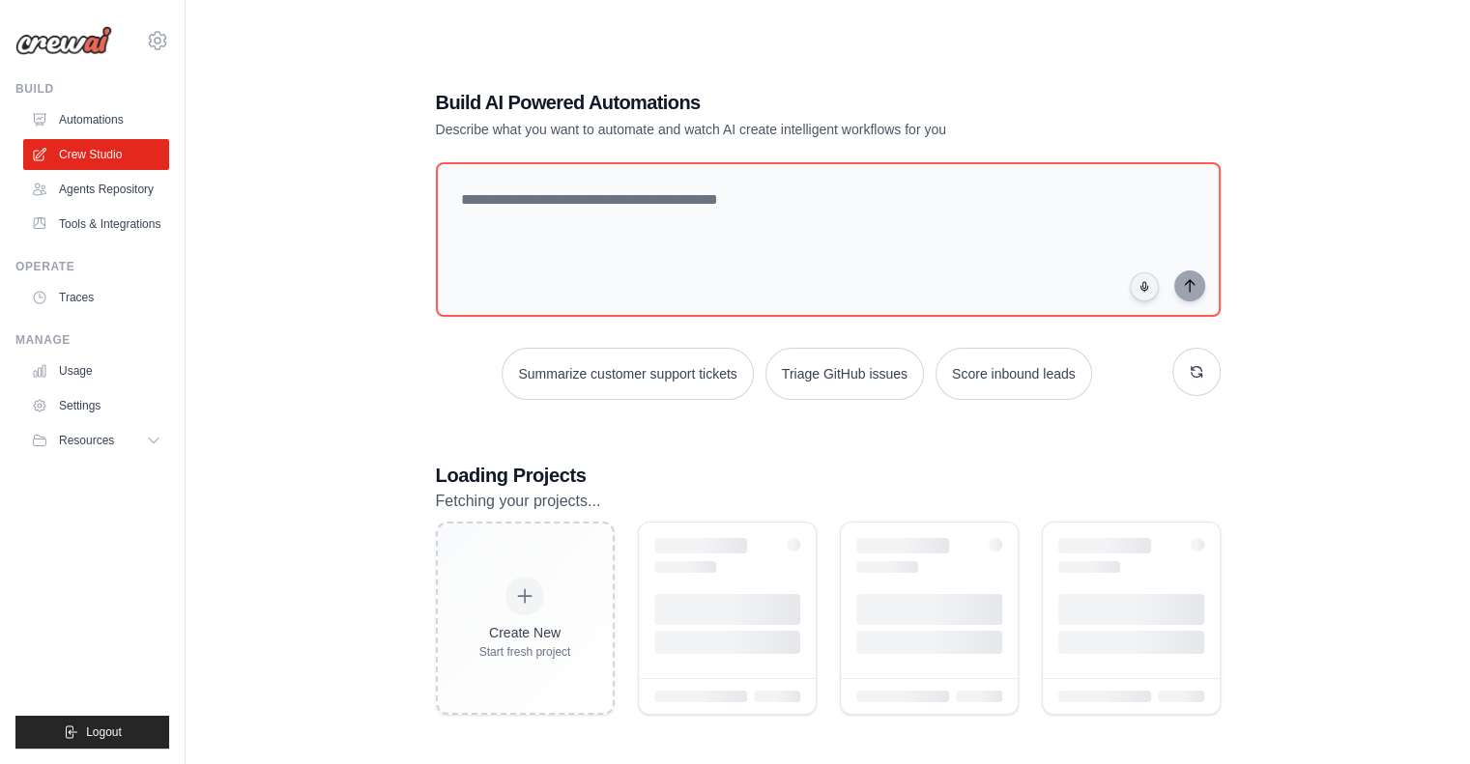
click at [149, 42] on icon at bounding box center [157, 40] width 16 height 17
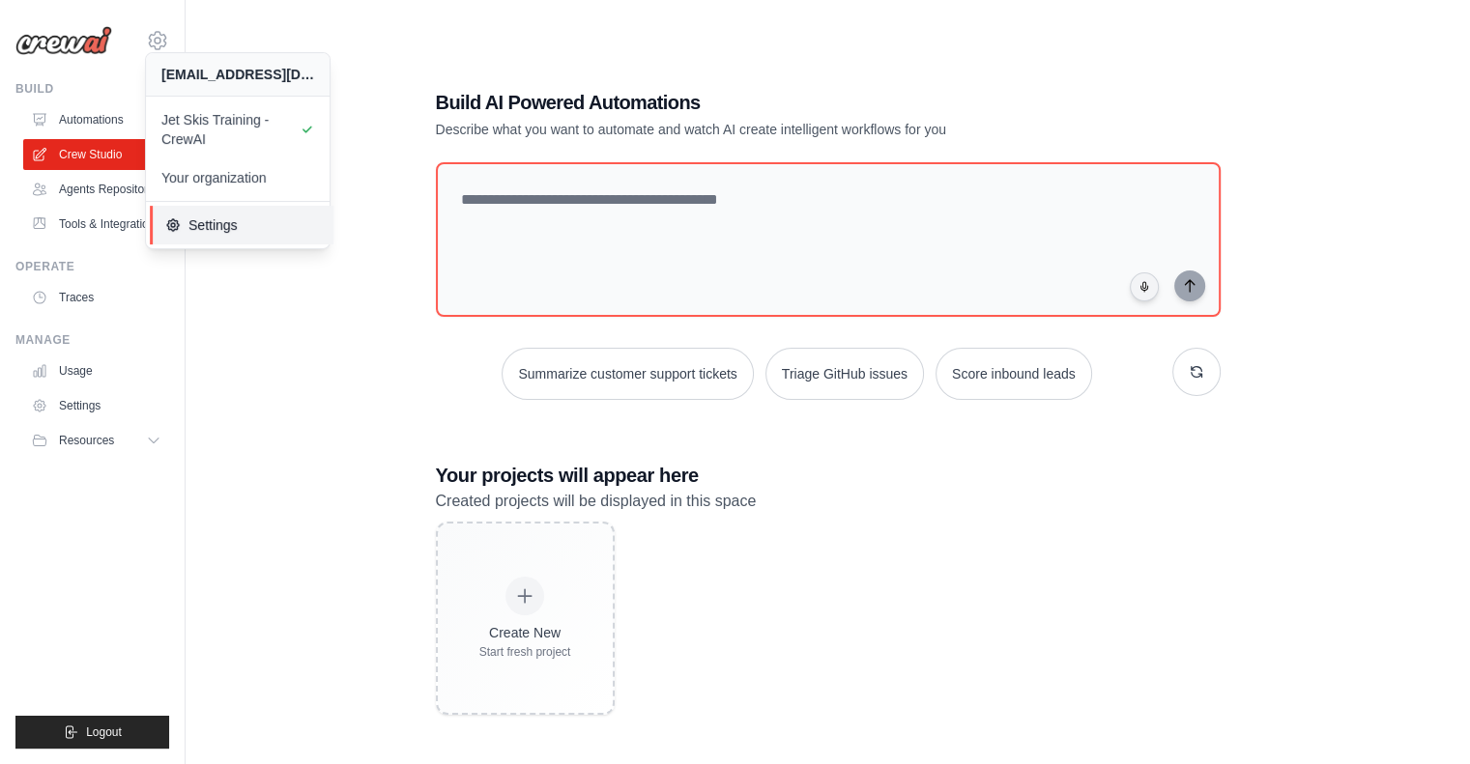
click at [209, 226] on span "Settings" at bounding box center [241, 224] width 153 height 19
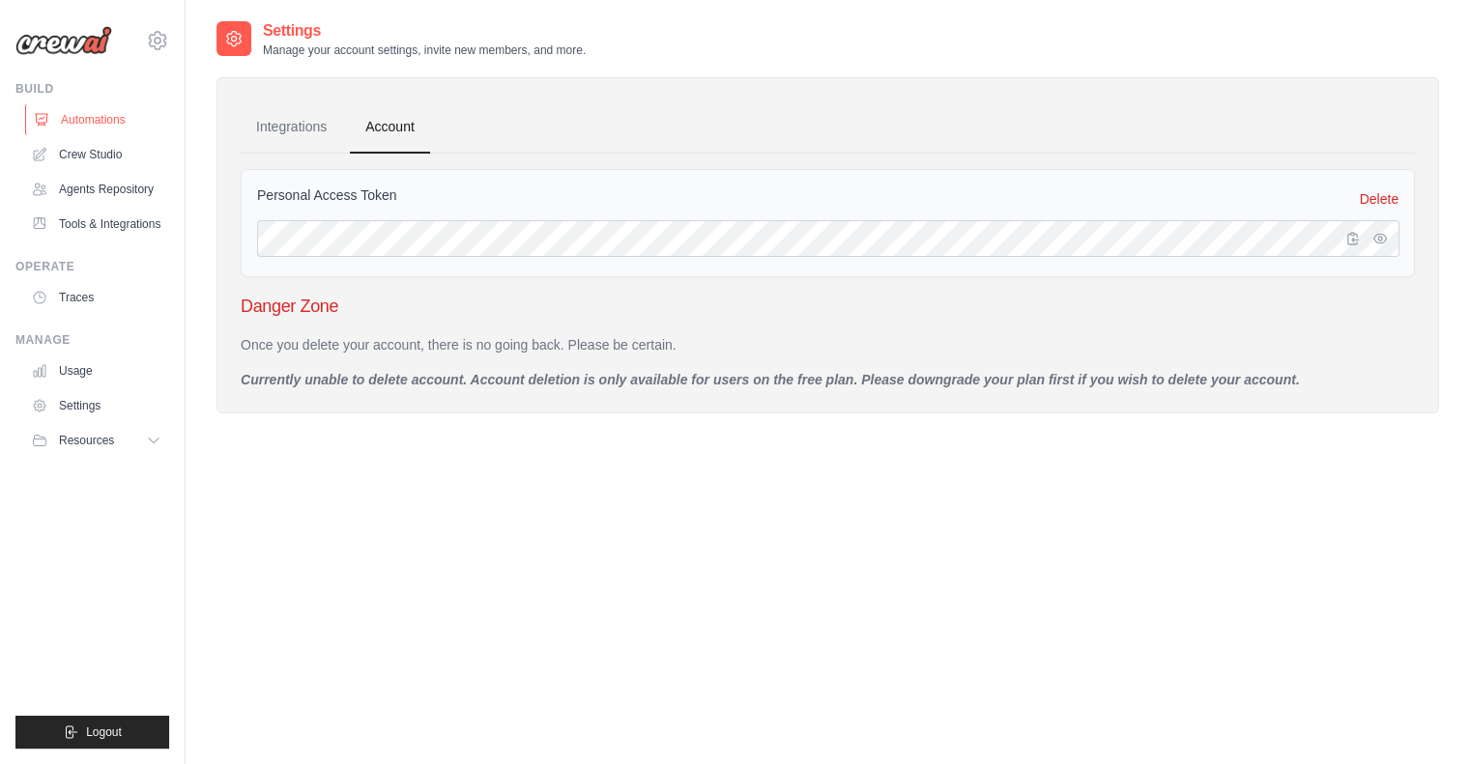
click at [121, 111] on link "Automations" at bounding box center [98, 119] width 146 height 31
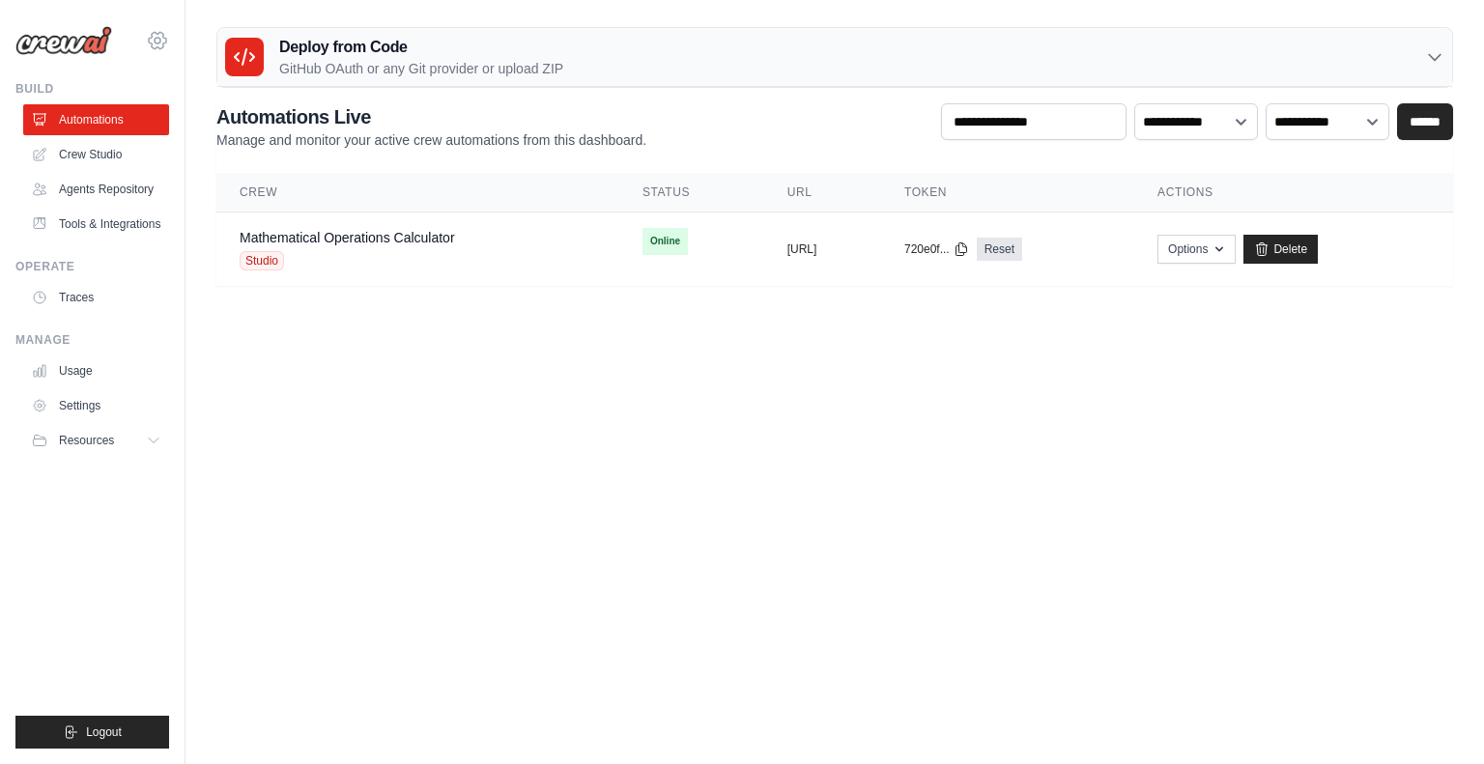
click at [158, 42] on icon at bounding box center [157, 40] width 23 height 23
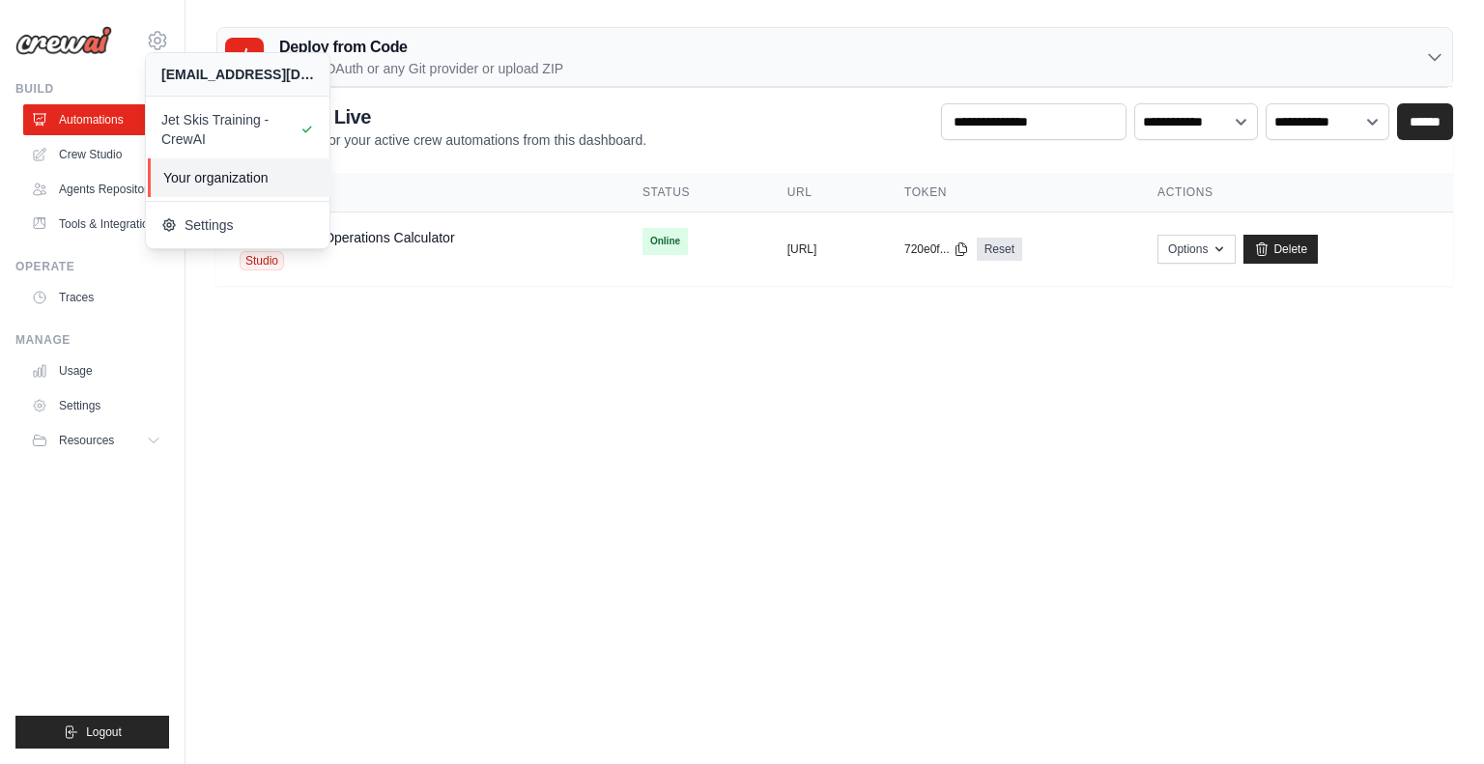
click at [212, 181] on span "Your organization" at bounding box center [239, 177] width 153 height 19
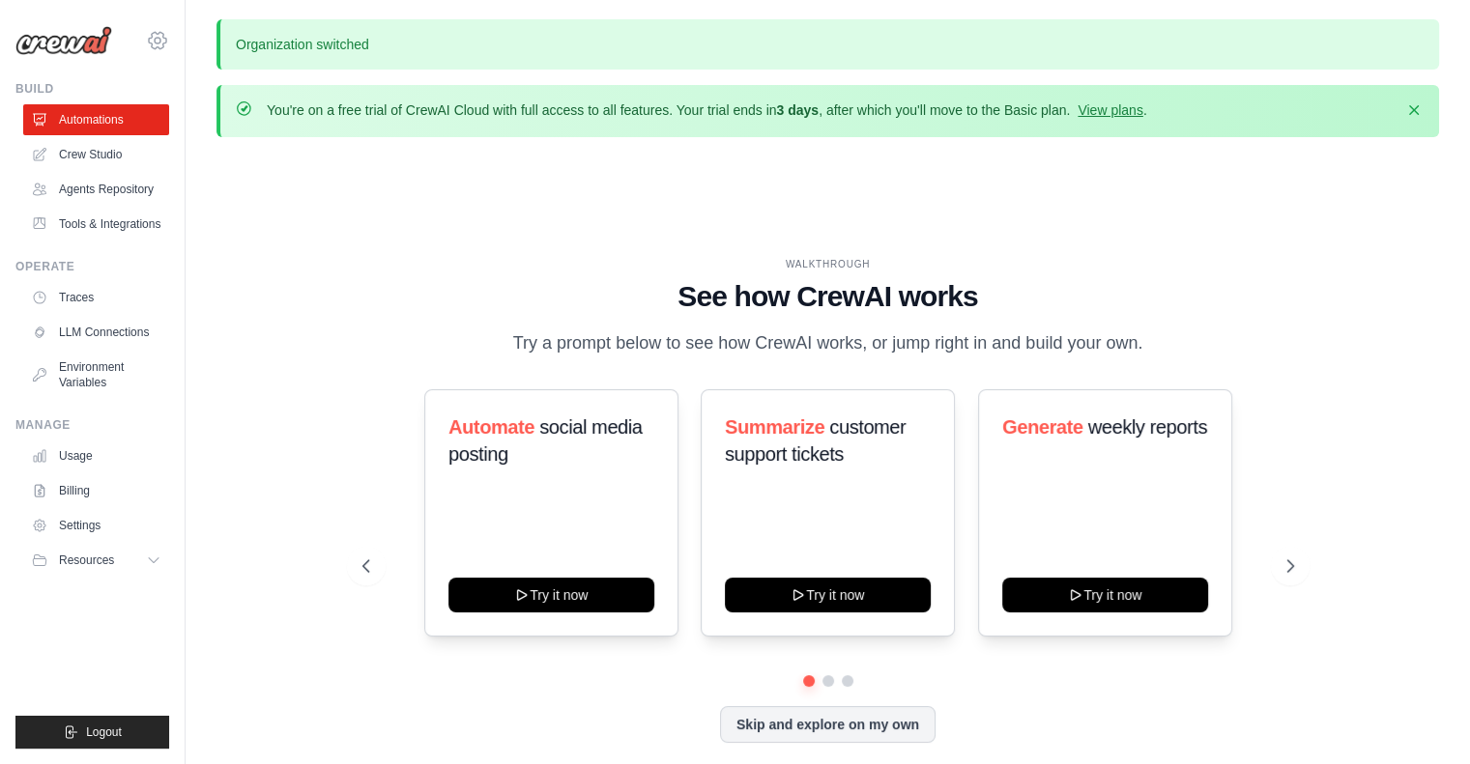
click at [165, 43] on icon at bounding box center [157, 40] width 17 height 16
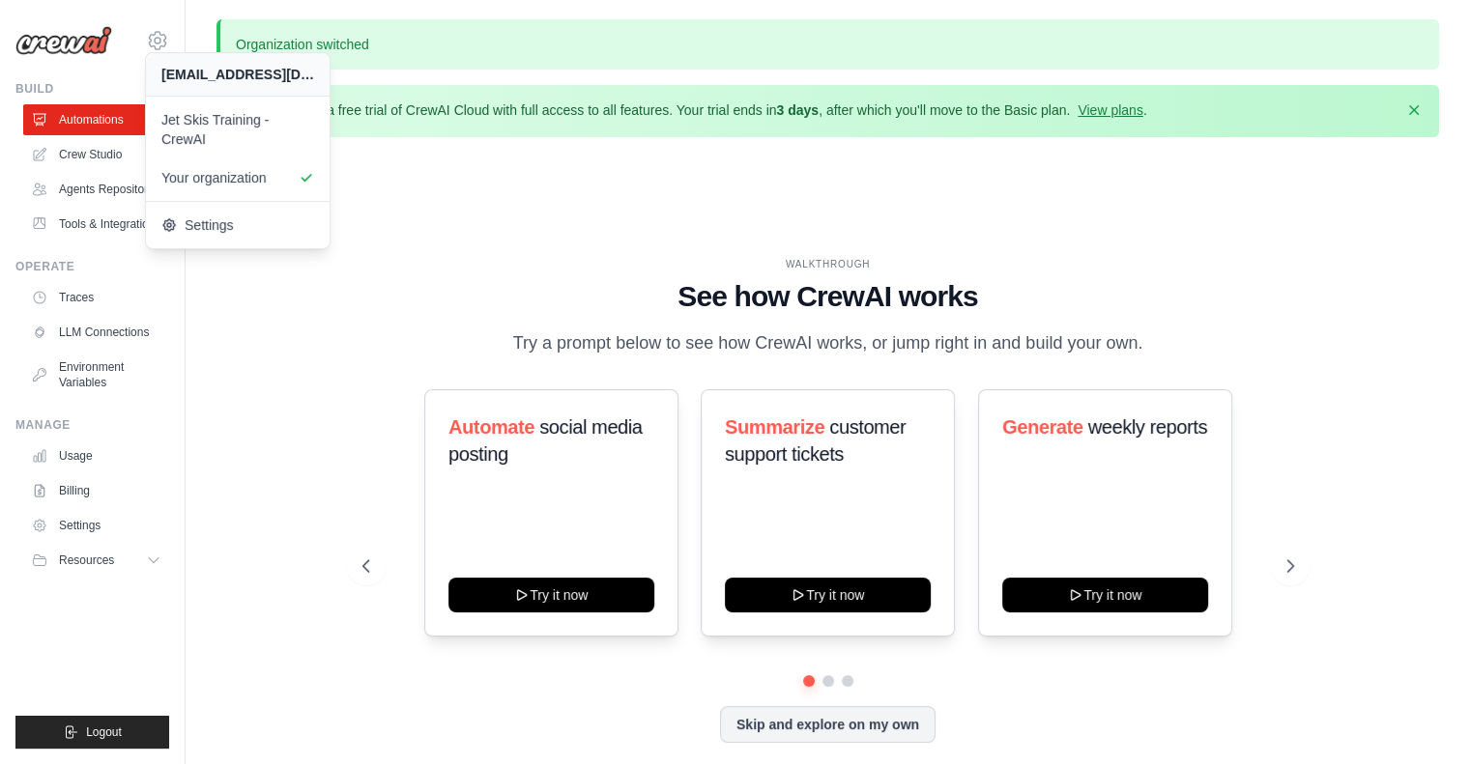
click at [220, 77] on div "[EMAIL_ADDRESS][DOMAIN_NAME]" at bounding box center [237, 74] width 153 height 19
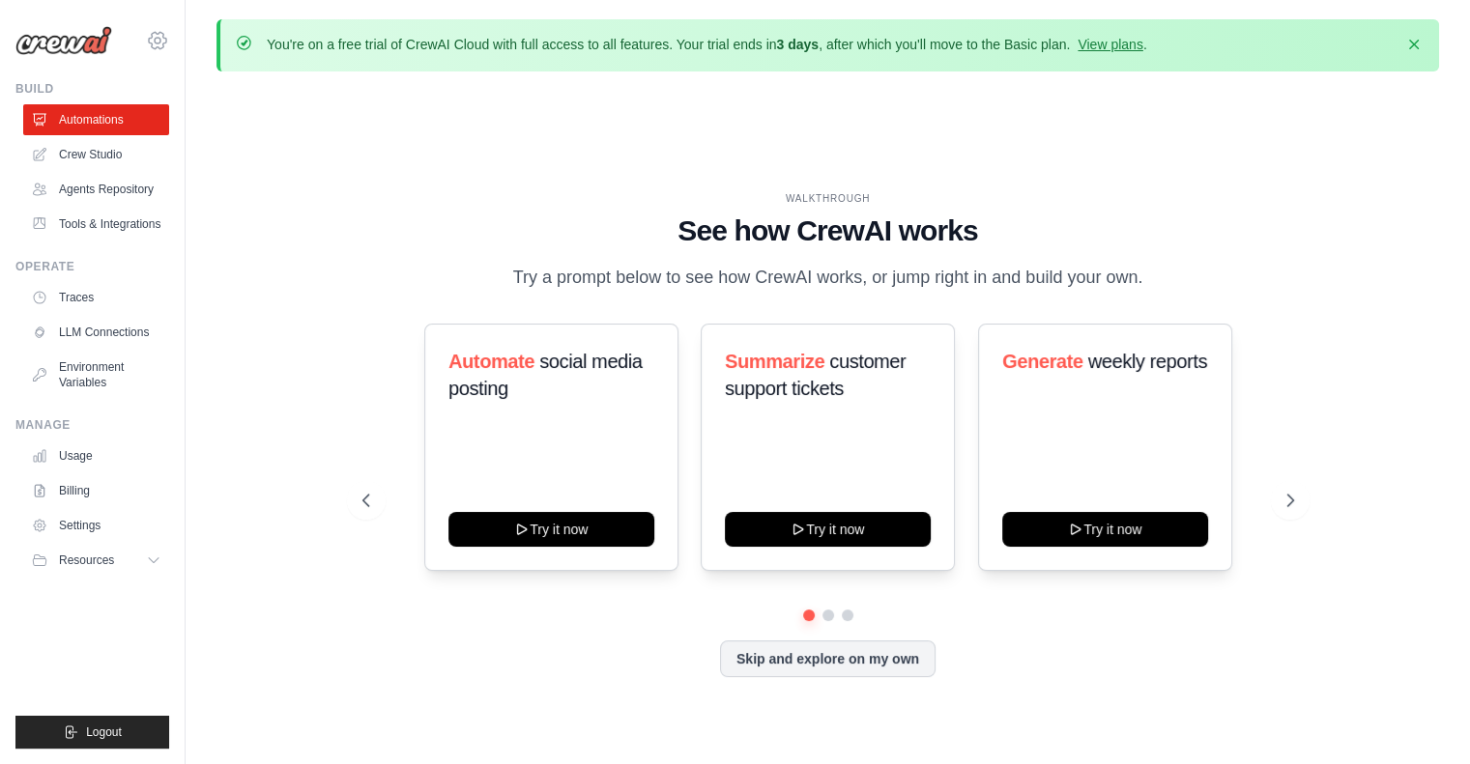
click at [162, 47] on icon at bounding box center [157, 40] width 23 height 23
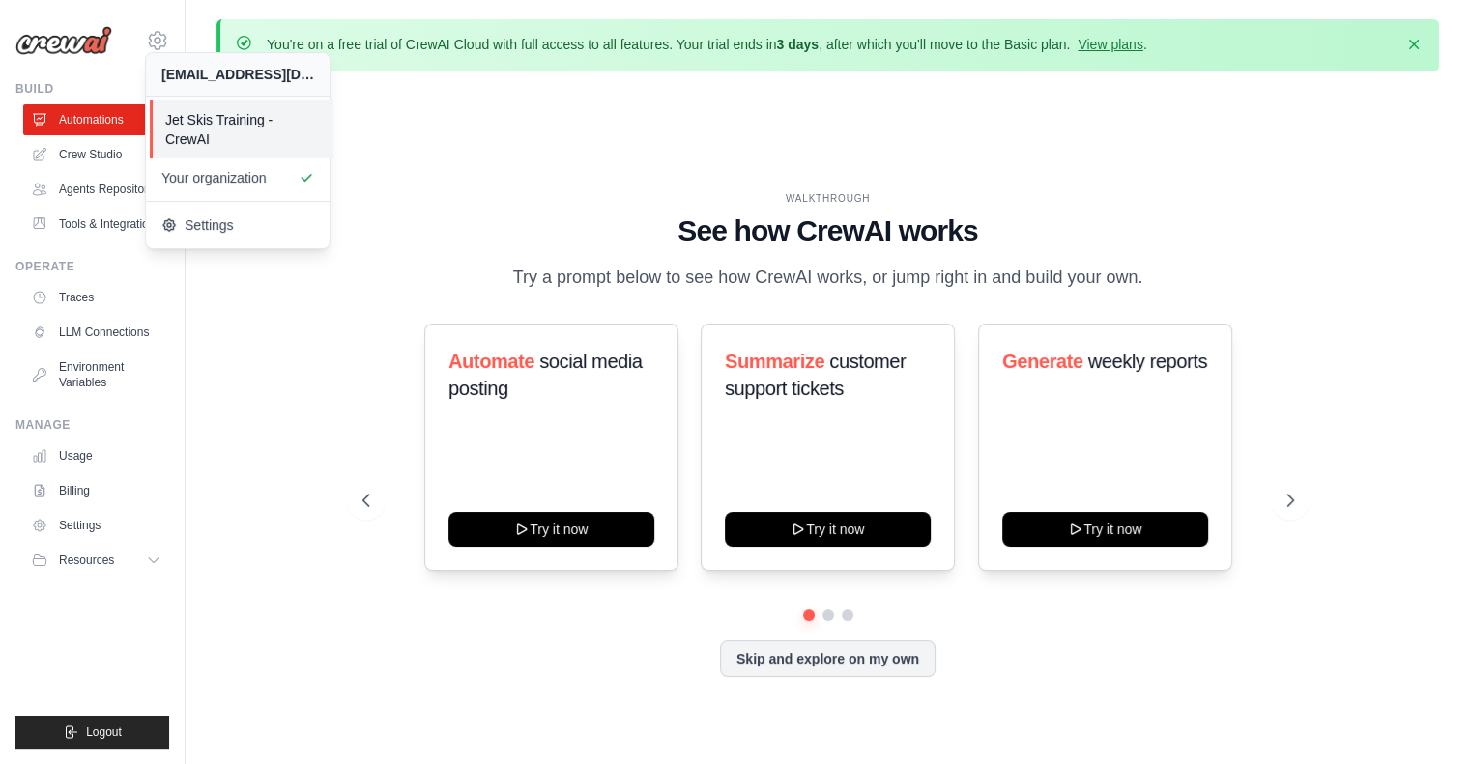
click at [233, 138] on span "Jet Skis Training - CrewAI" at bounding box center [241, 129] width 153 height 39
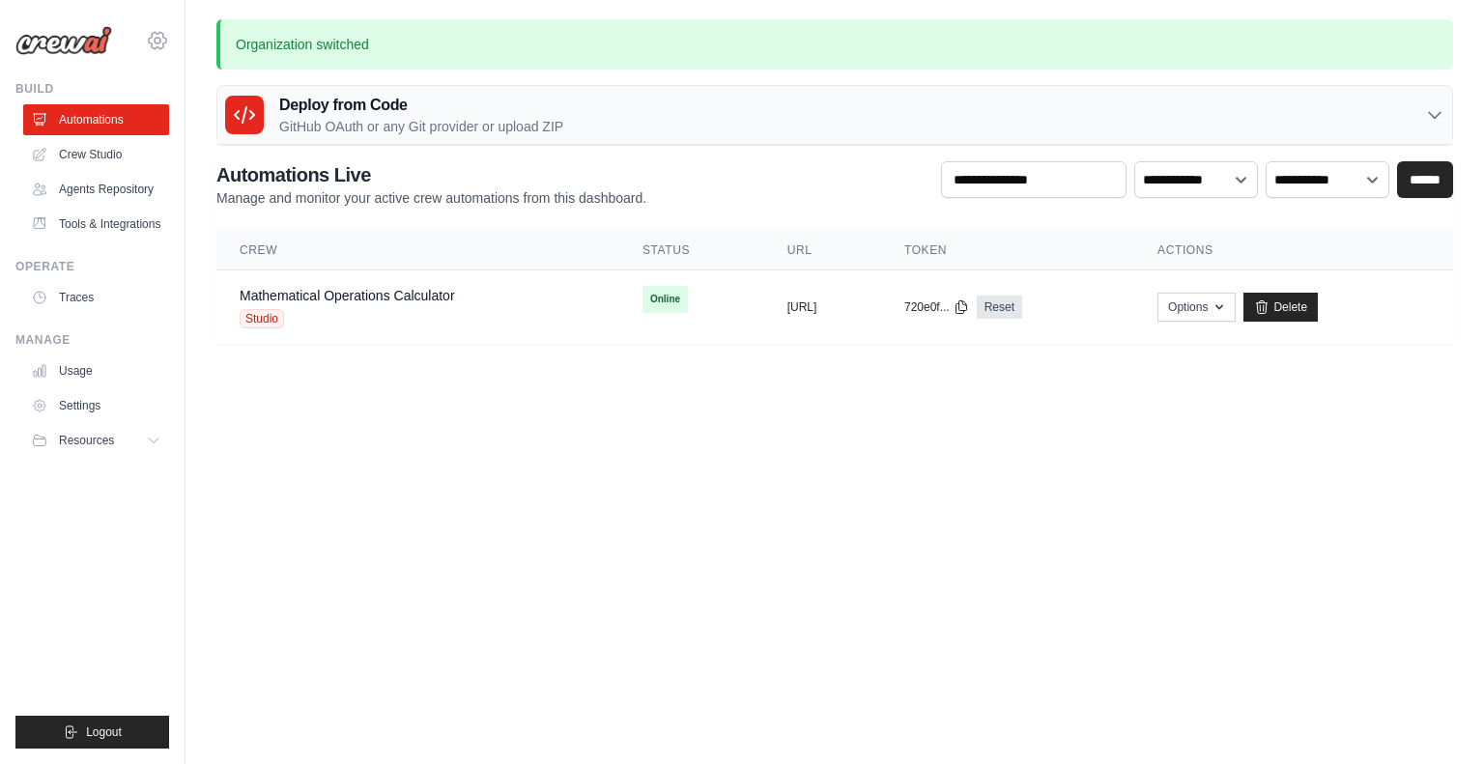
click at [157, 40] on icon at bounding box center [157, 40] width 23 height 23
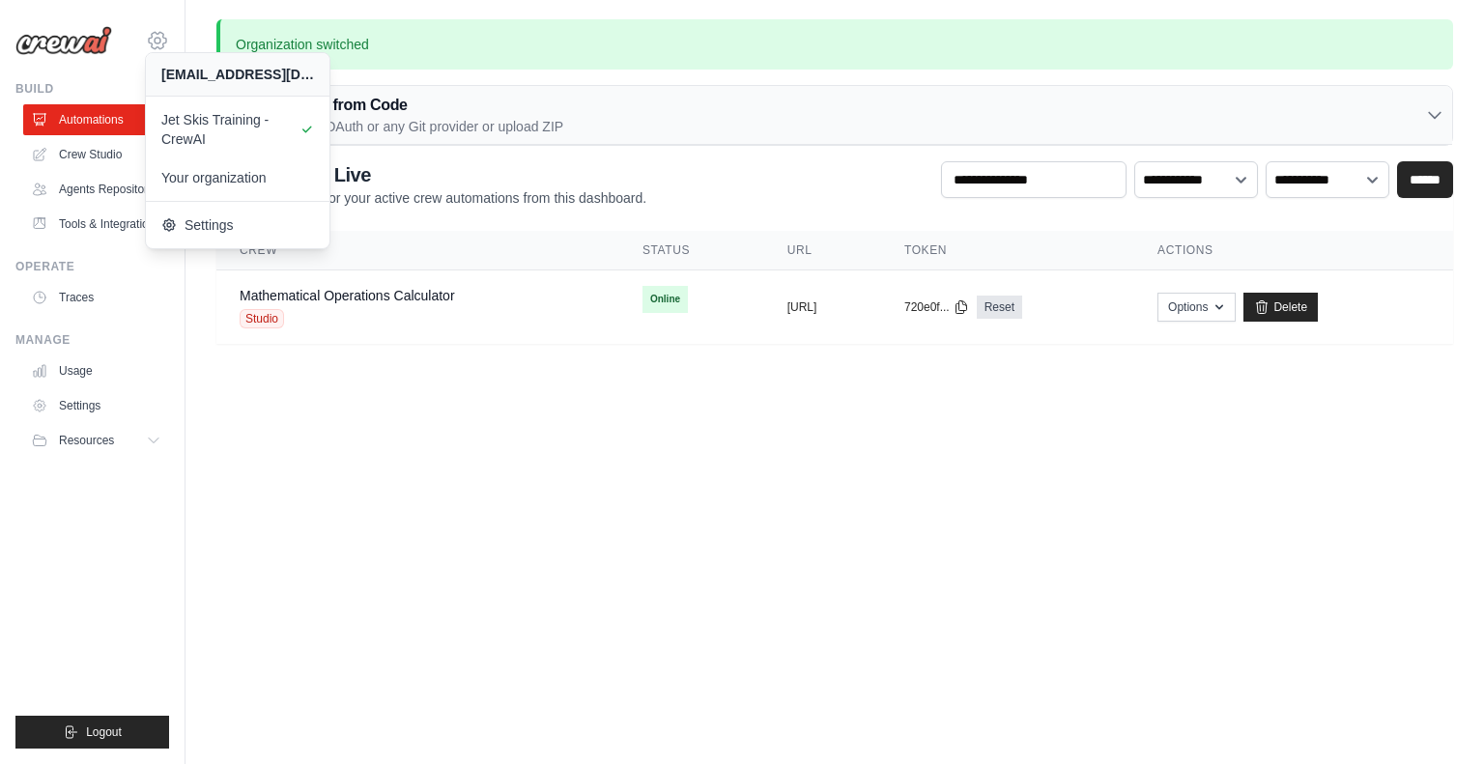
click at [158, 36] on icon at bounding box center [157, 40] width 23 height 23
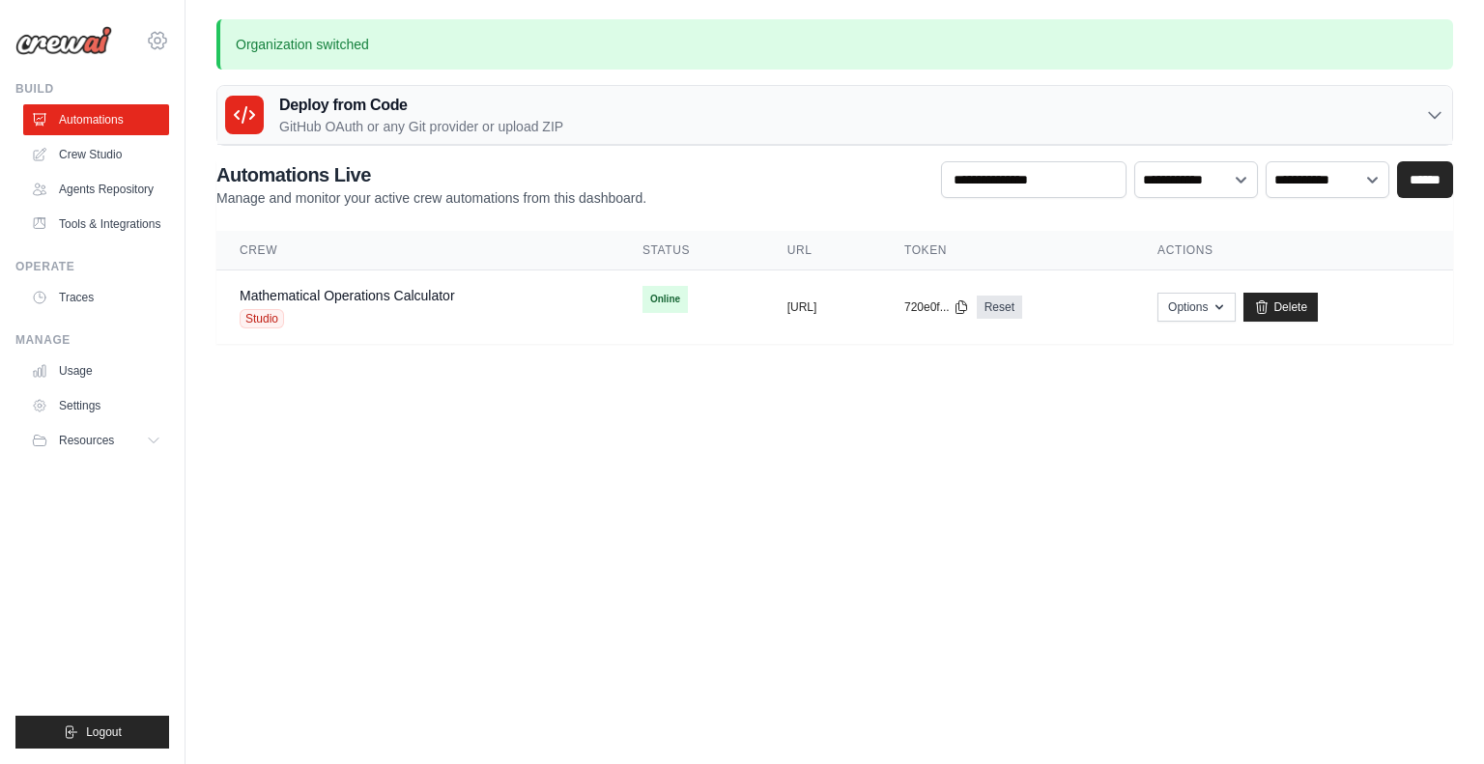
click at [158, 36] on icon at bounding box center [157, 40] width 23 height 23
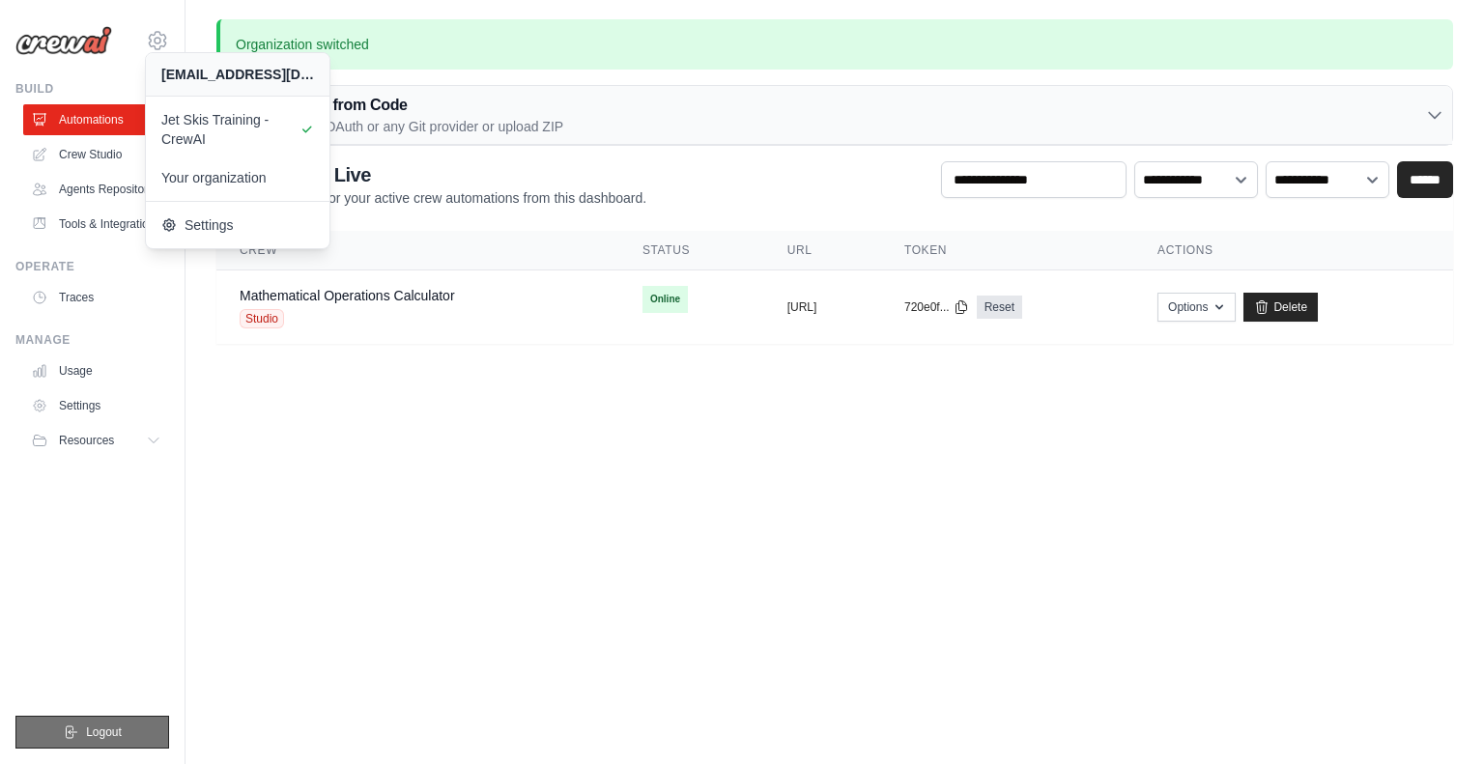
click at [112, 717] on button "Logout" at bounding box center [92, 732] width 154 height 33
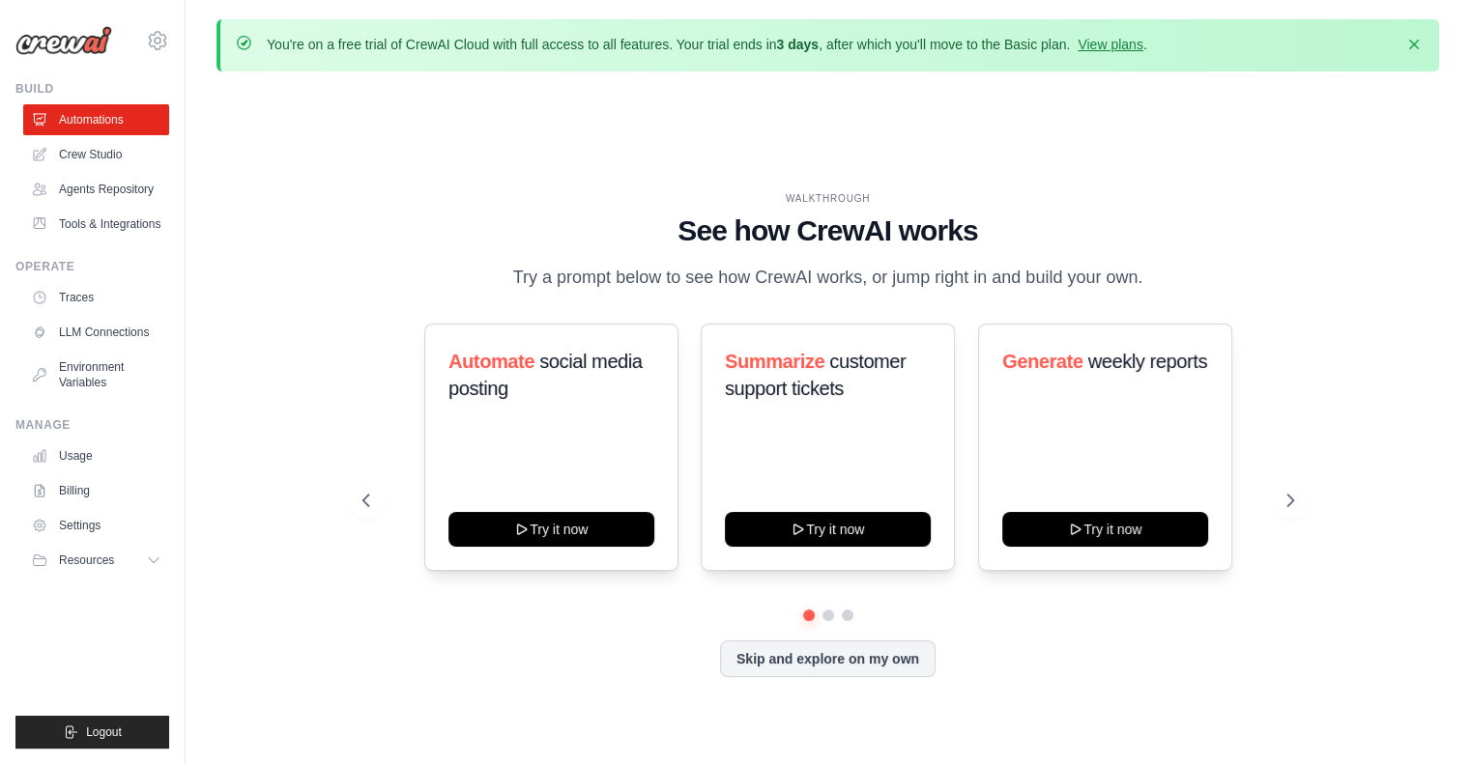
click at [145, 36] on div "[EMAIL_ADDRESS][DOMAIN_NAME] AB InBev - GHQ Jet Skis Training - [GEOGRAPHIC_DAT…" at bounding box center [92, 31] width 154 height 62
click at [148, 38] on icon at bounding box center [157, 40] width 23 height 23
